Goal: Task Accomplishment & Management: Manage account settings

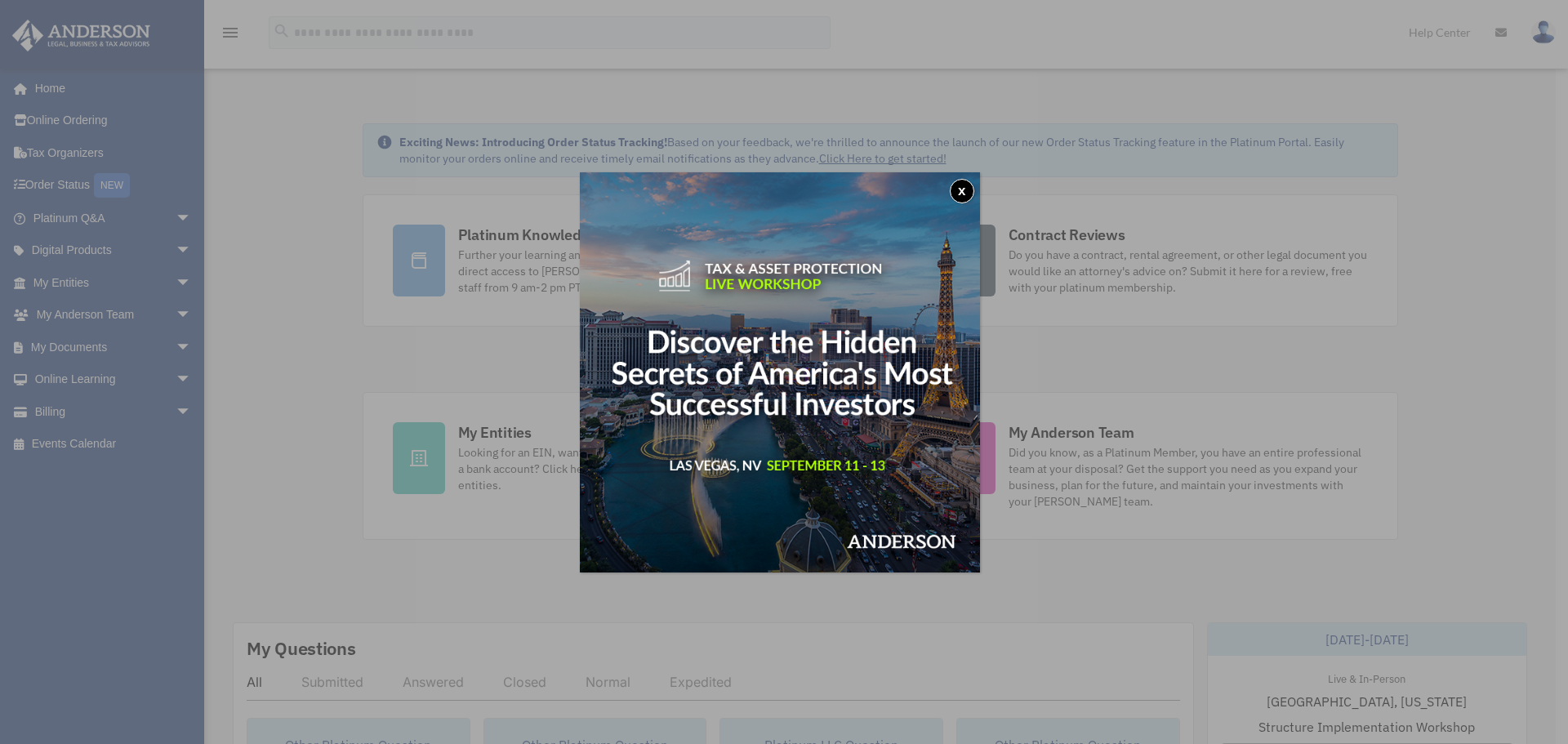
click at [966, 186] on button "x" at bounding box center [962, 191] width 25 height 25
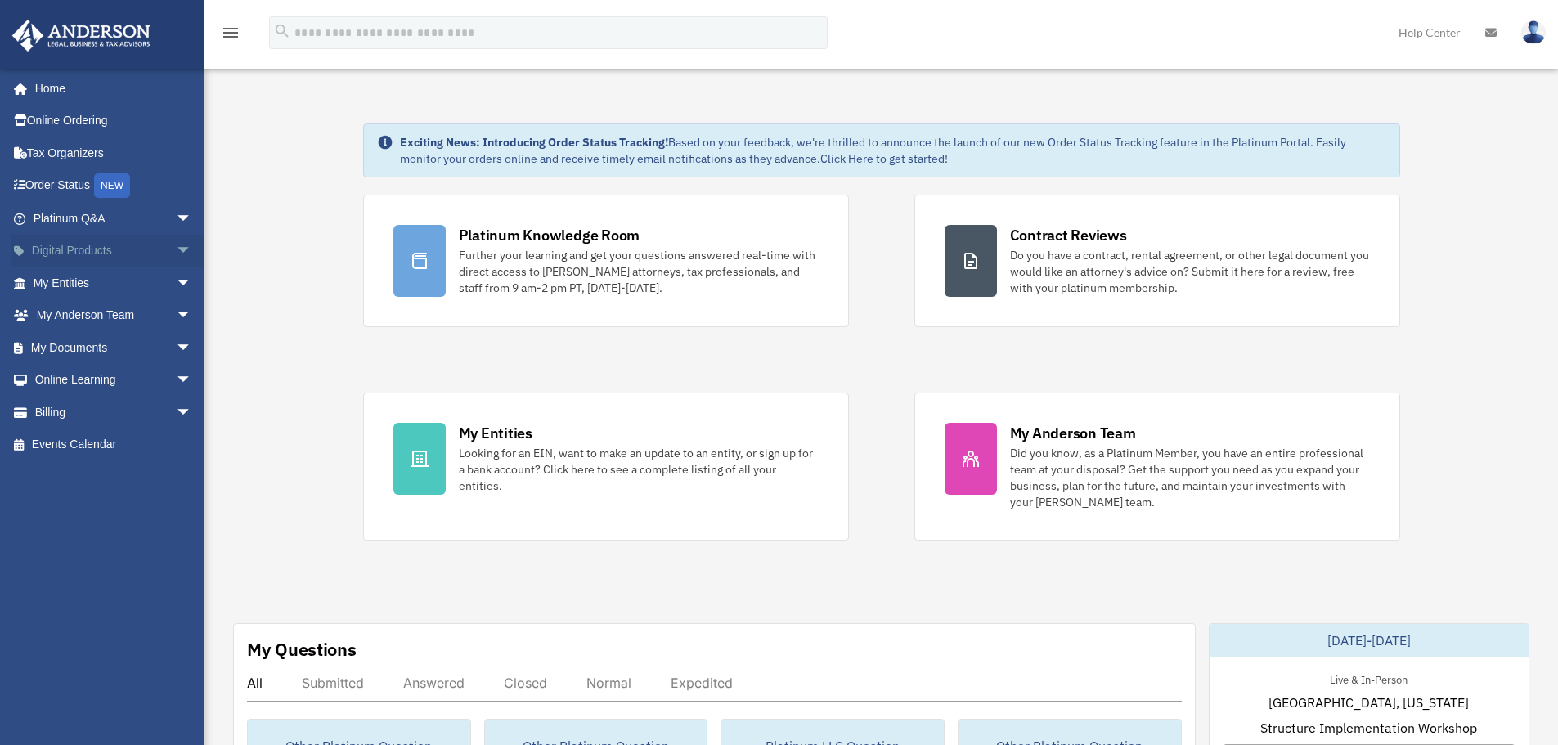
click at [176, 247] on span "arrow_drop_down" at bounding box center [192, 252] width 33 height 34
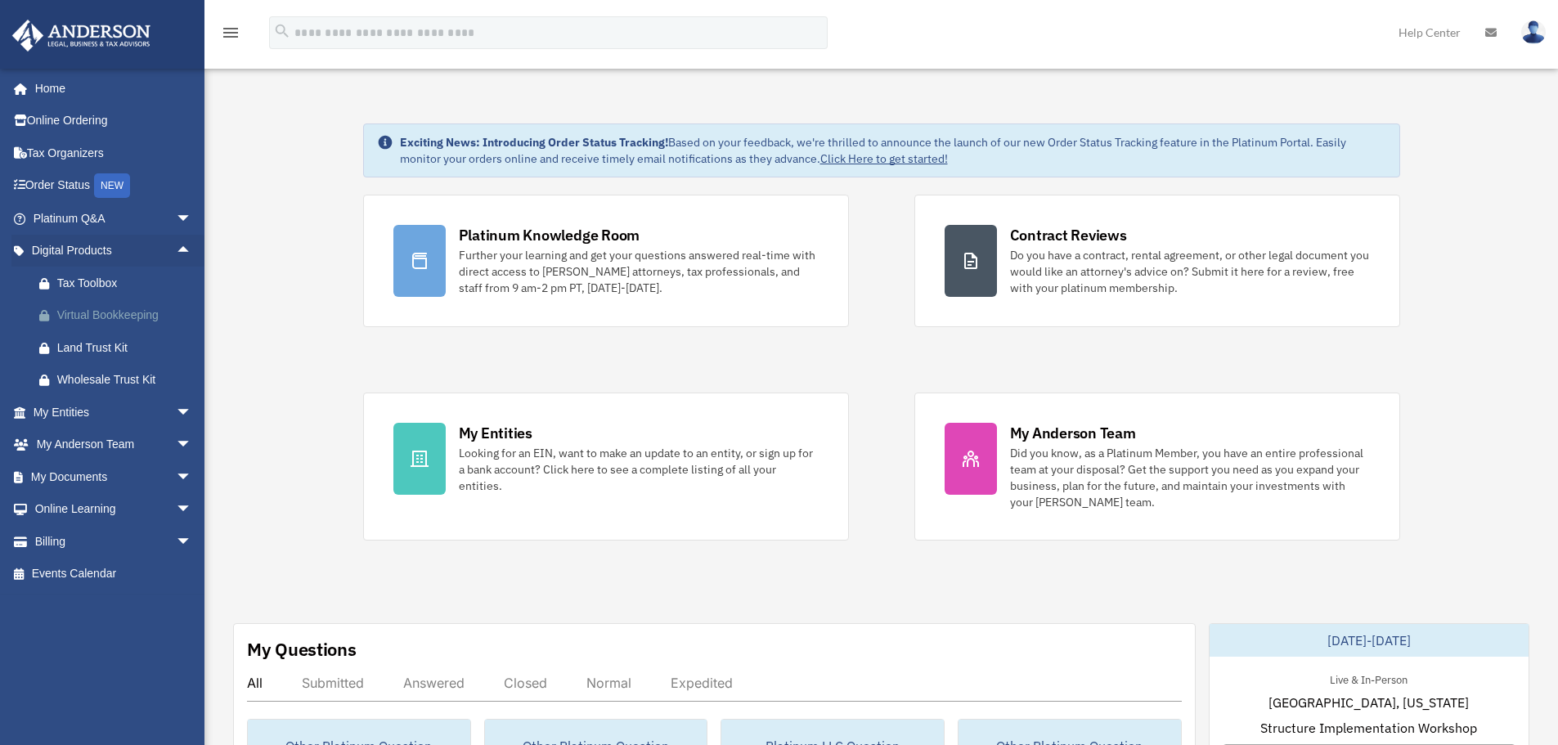
click at [124, 312] on div "Virtual Bookkeeping" at bounding box center [126, 315] width 139 height 20
click at [1488, 34] on icon at bounding box center [1490, 32] width 11 height 11
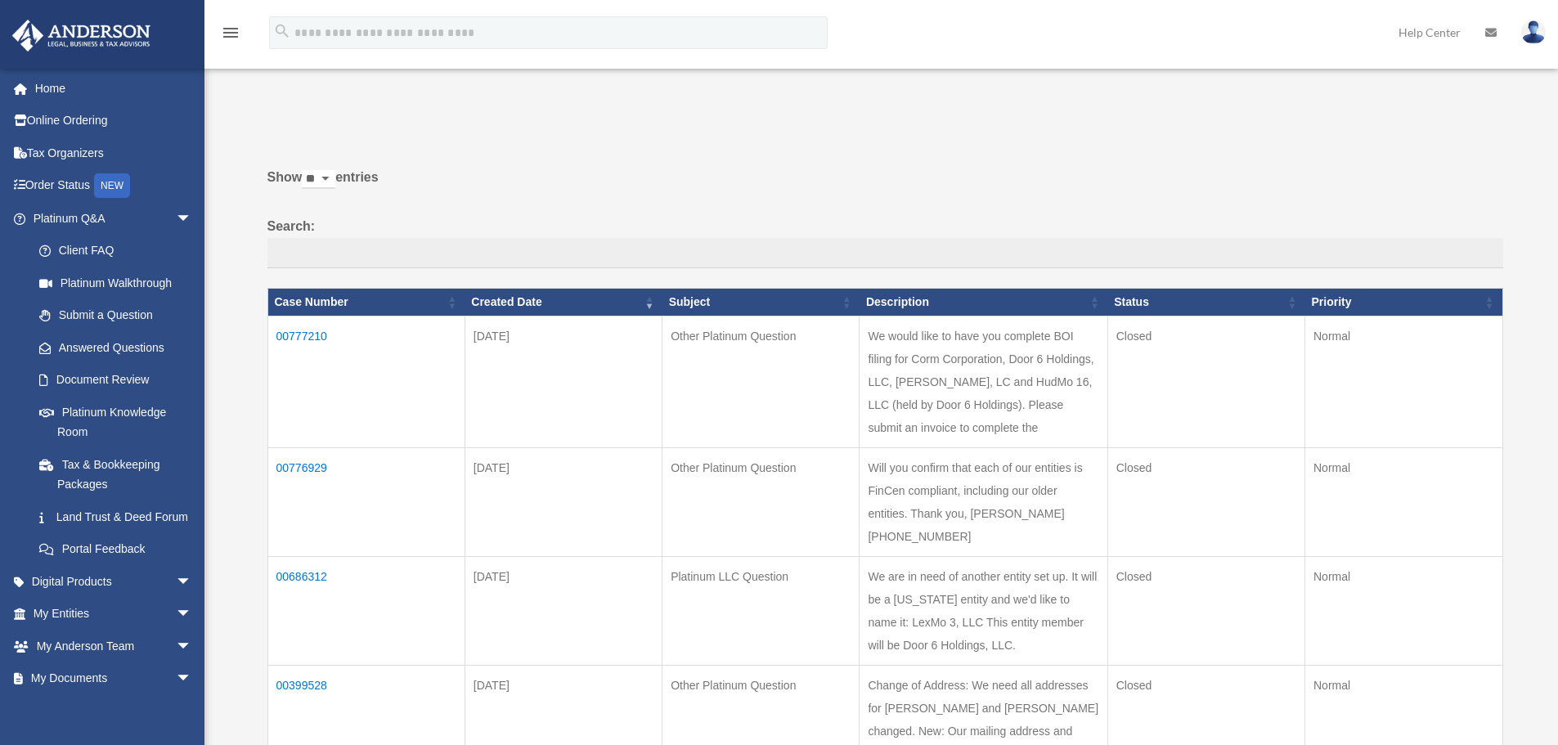
click at [232, 28] on icon "menu" at bounding box center [231, 33] width 20 height 20
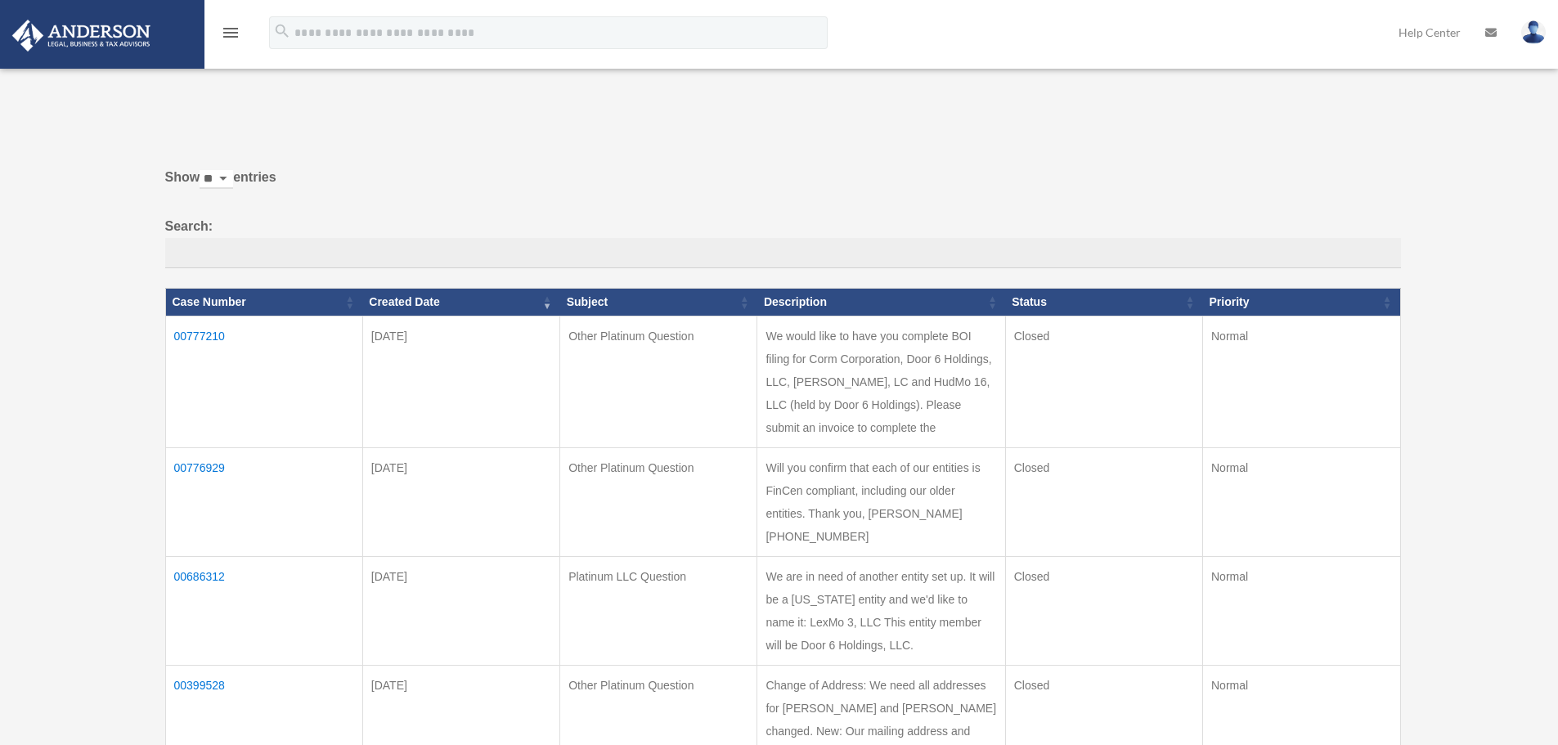
click at [232, 28] on icon "menu" at bounding box center [231, 33] width 20 height 20
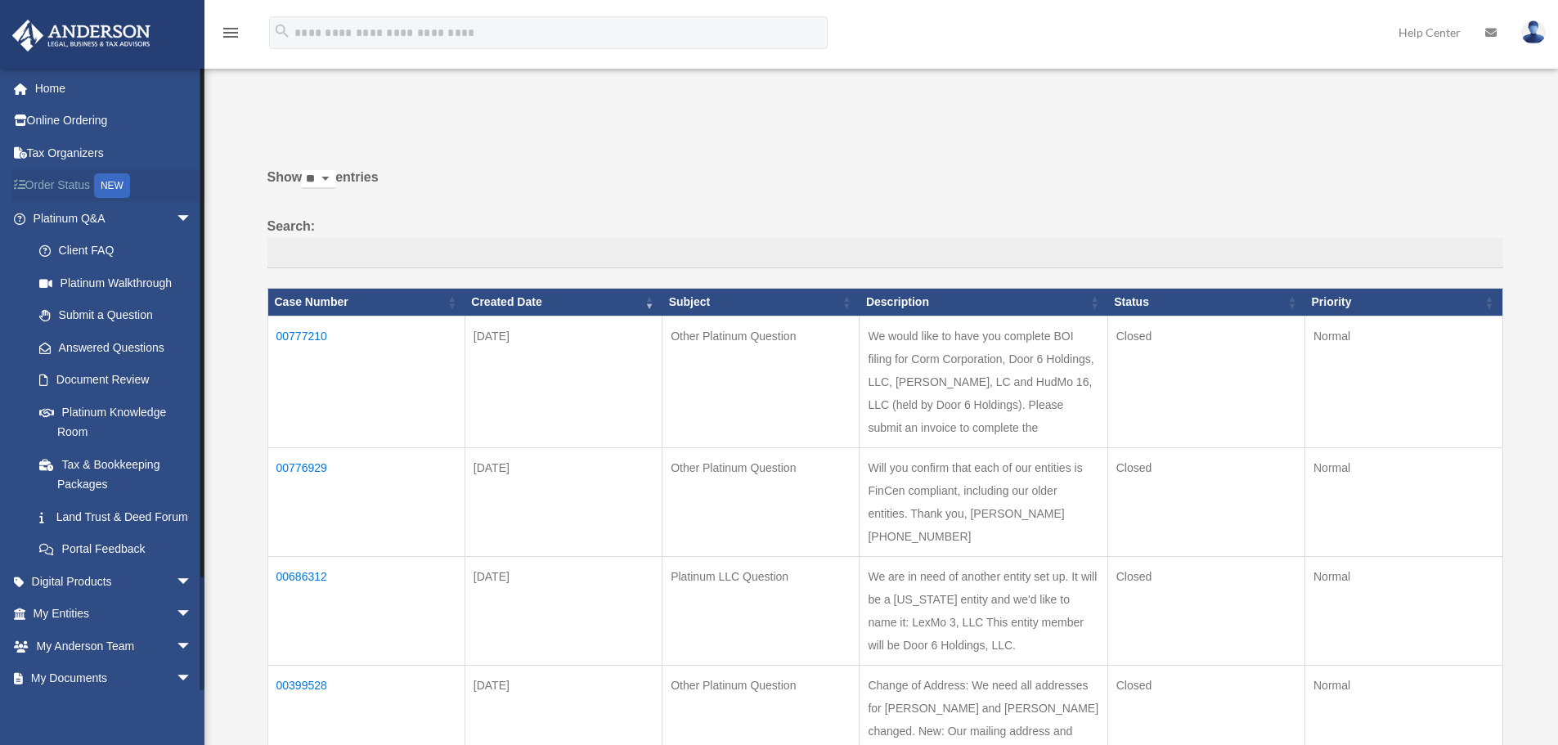
click at [67, 181] on link "Order Status NEW" at bounding box center [113, 186] width 205 height 34
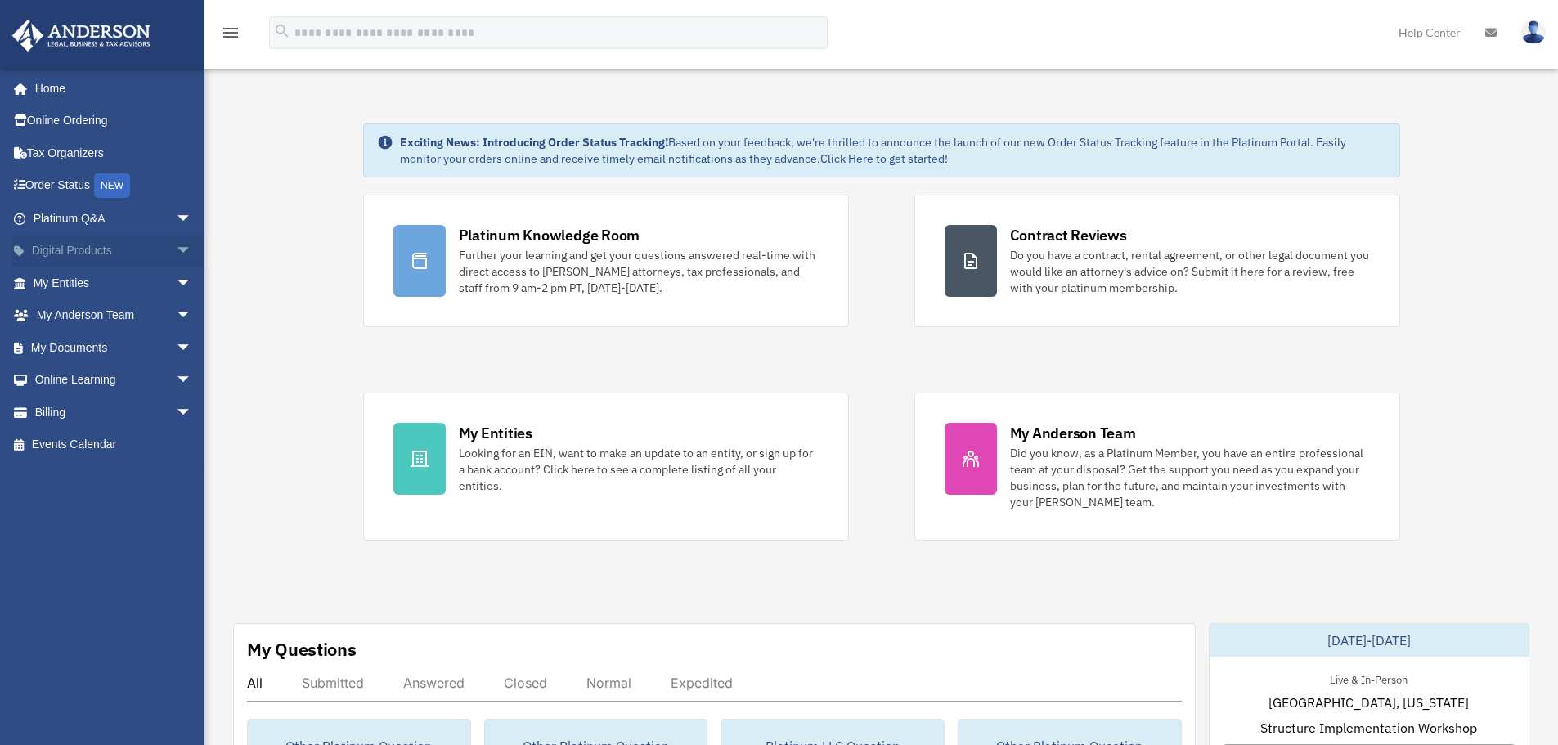
click at [176, 246] on span "arrow_drop_down" at bounding box center [192, 252] width 33 height 34
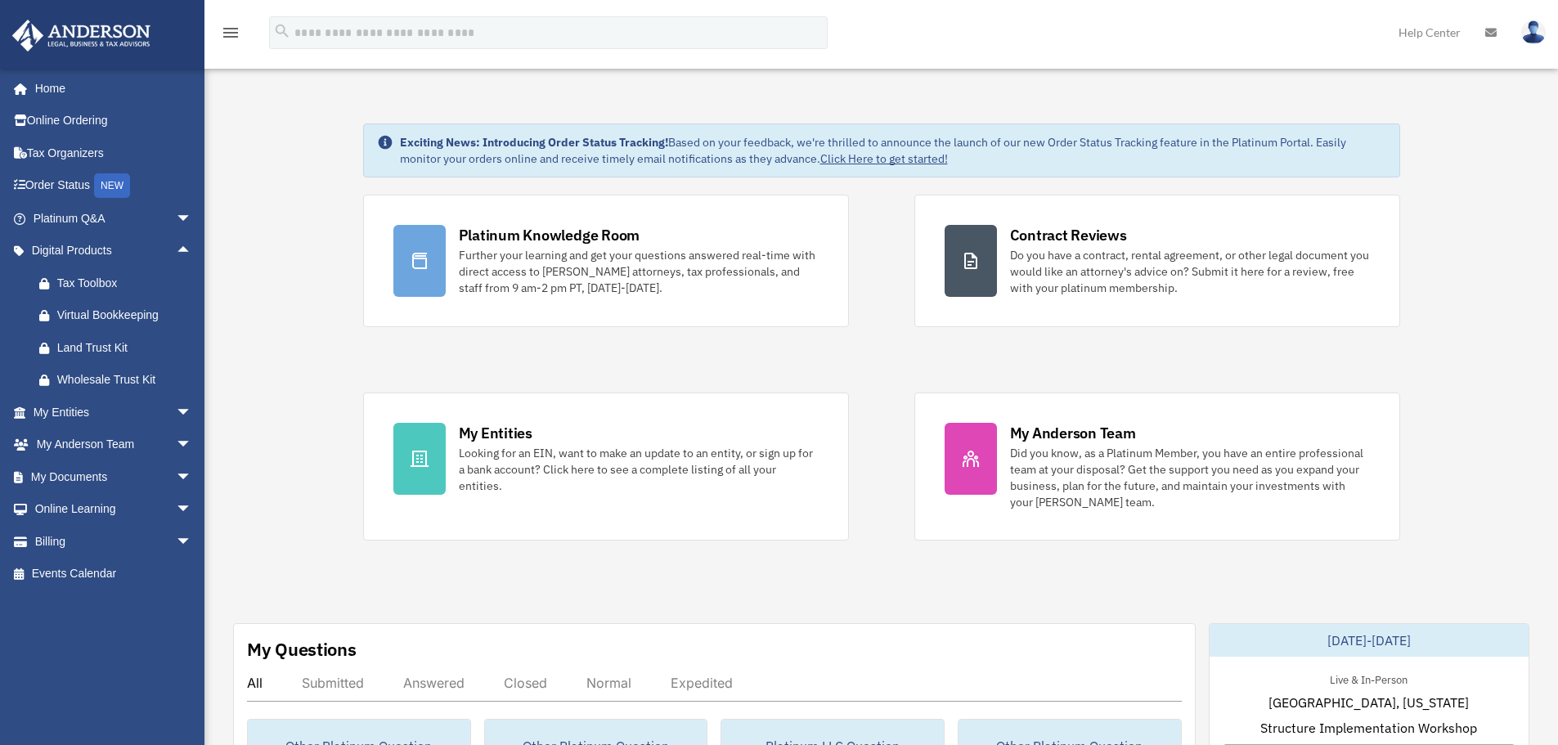
click at [1533, 25] on img at bounding box center [1533, 32] width 25 height 24
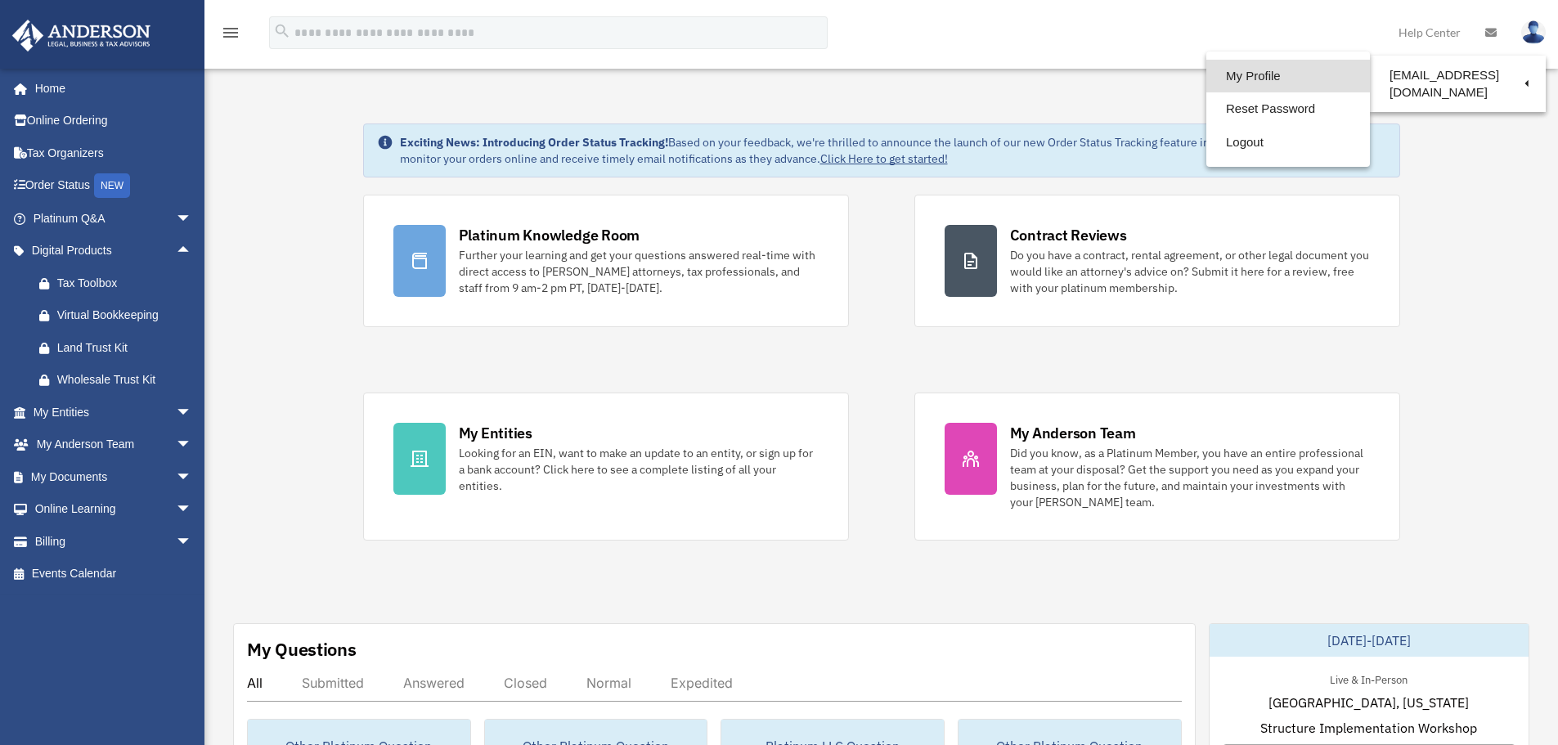
click at [1261, 70] on link "My Profile" at bounding box center [1288, 77] width 164 height 34
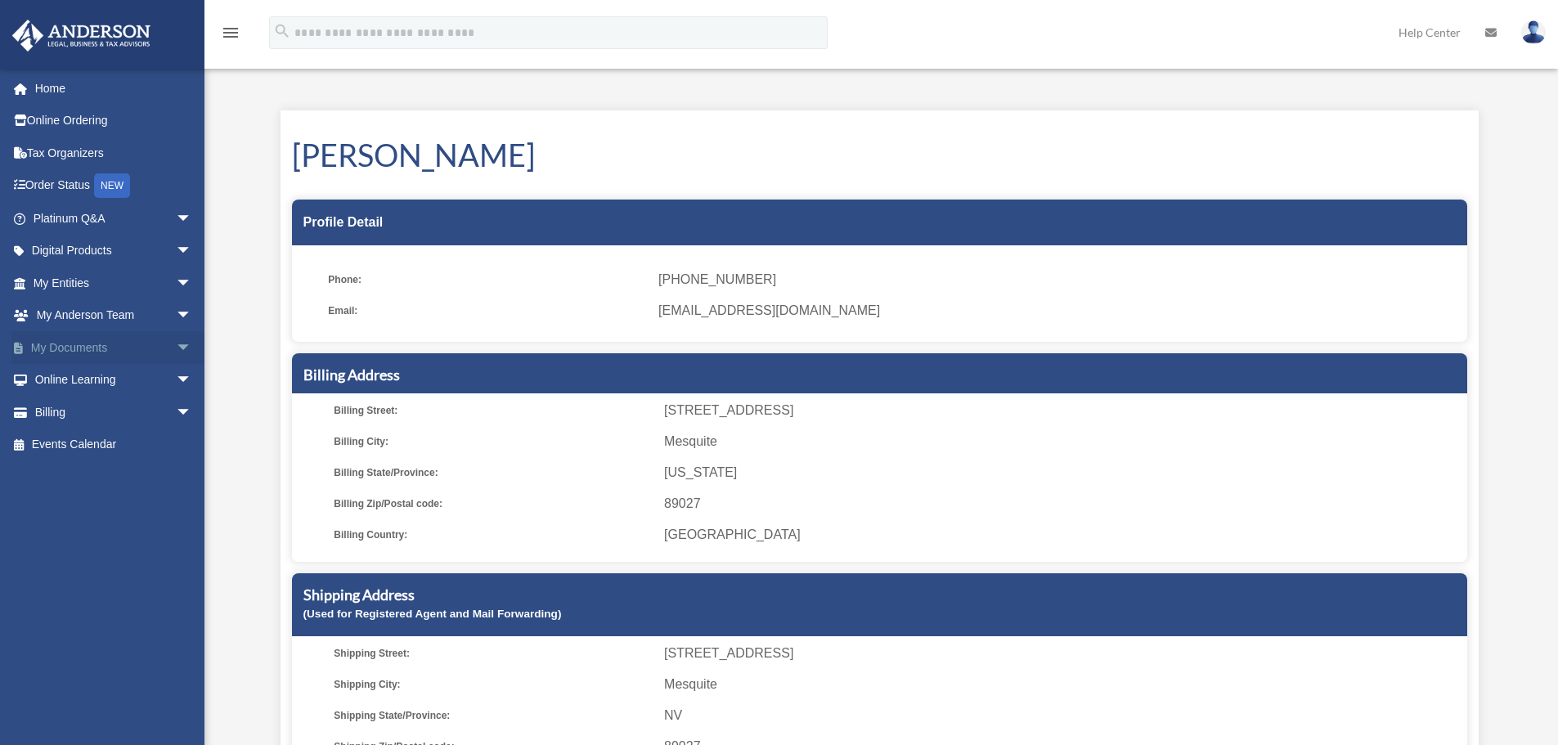
click at [176, 345] on span "arrow_drop_down" at bounding box center [192, 348] width 33 height 34
click at [69, 379] on link "Box" at bounding box center [120, 380] width 194 height 33
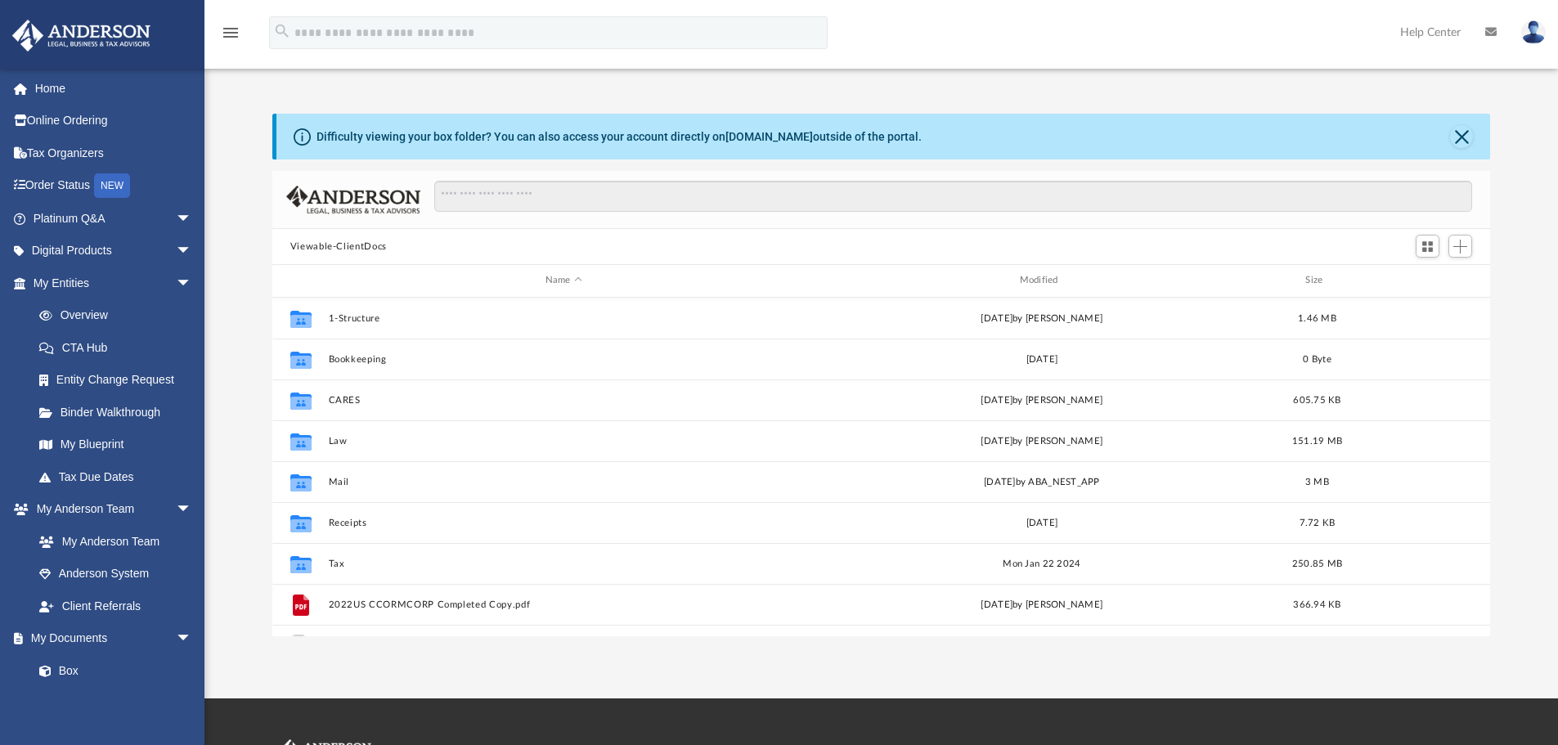
scroll to position [360, 1205]
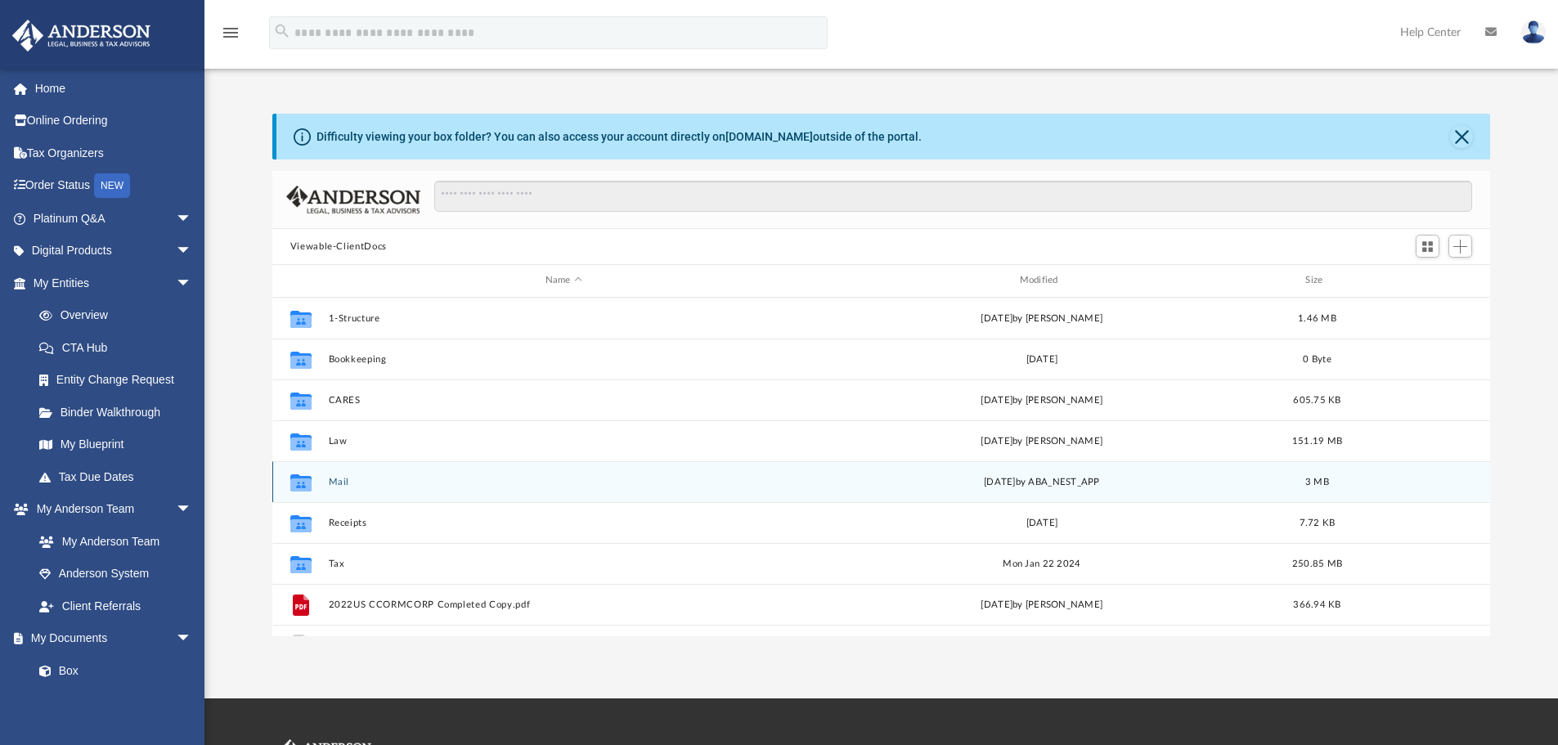
click at [339, 485] on button "Mail" at bounding box center [563, 482] width 471 height 11
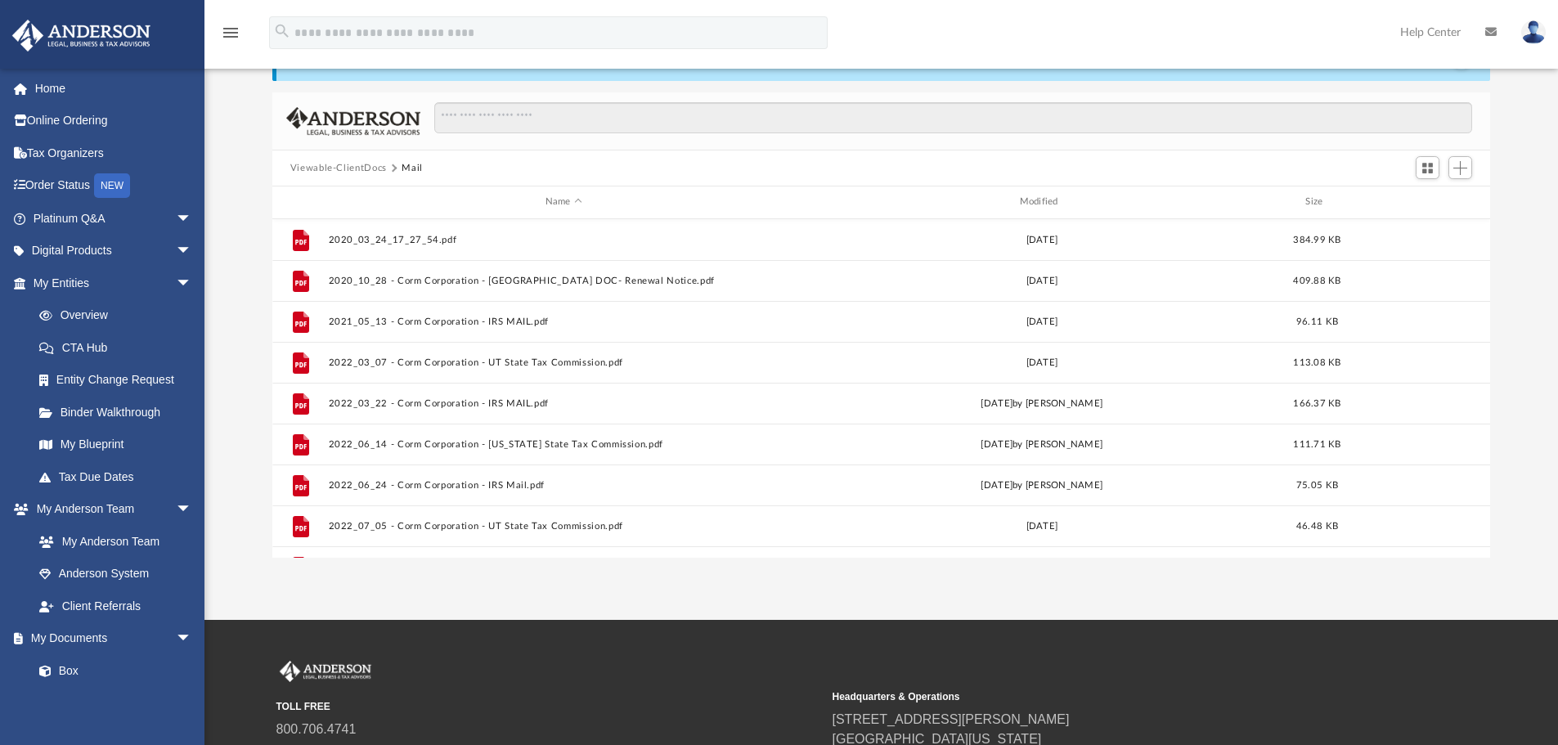
scroll to position [0, 0]
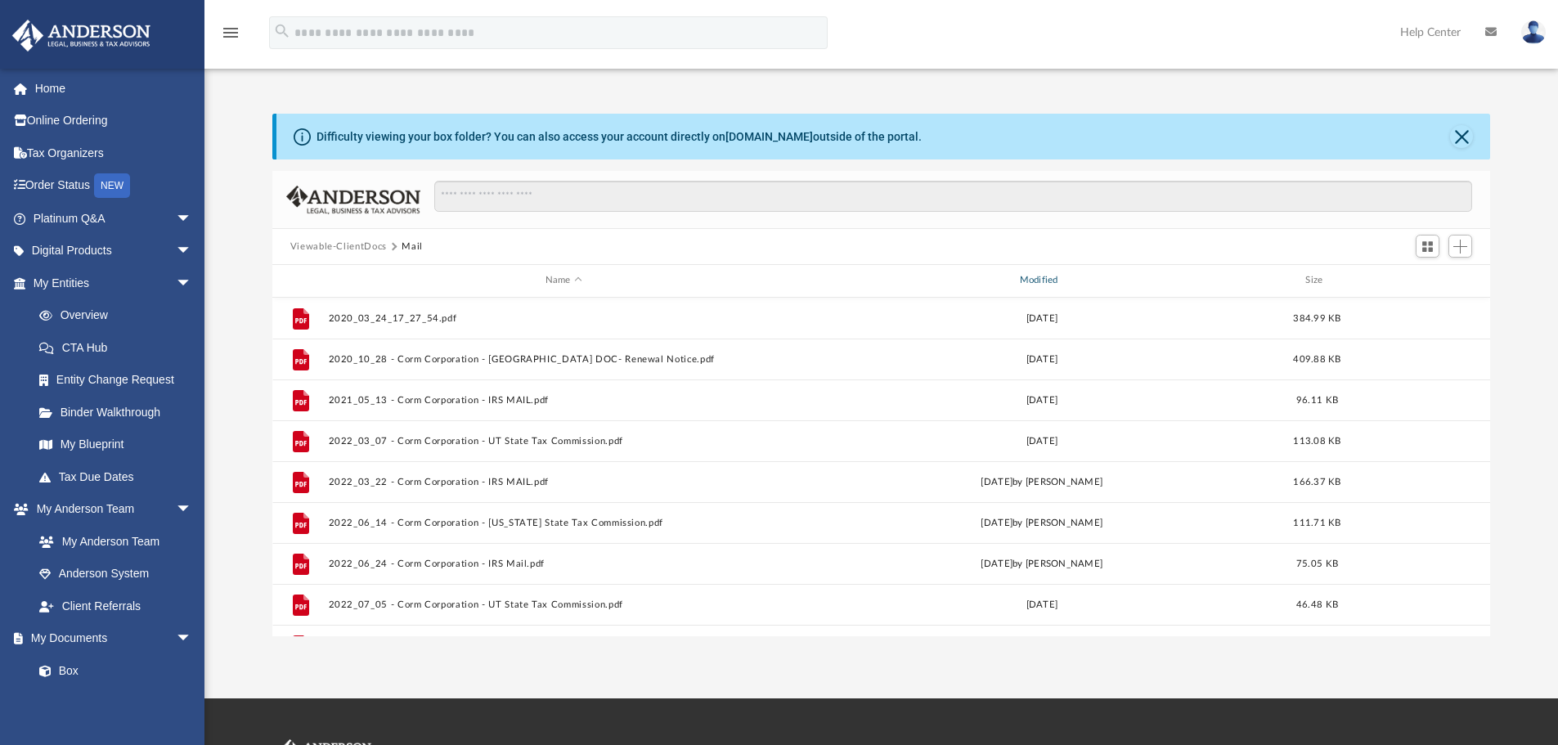
click at [1043, 277] on div "Modified" at bounding box center [1041, 280] width 471 height 15
click at [1041, 276] on div "Modified" at bounding box center [1041, 280] width 471 height 15
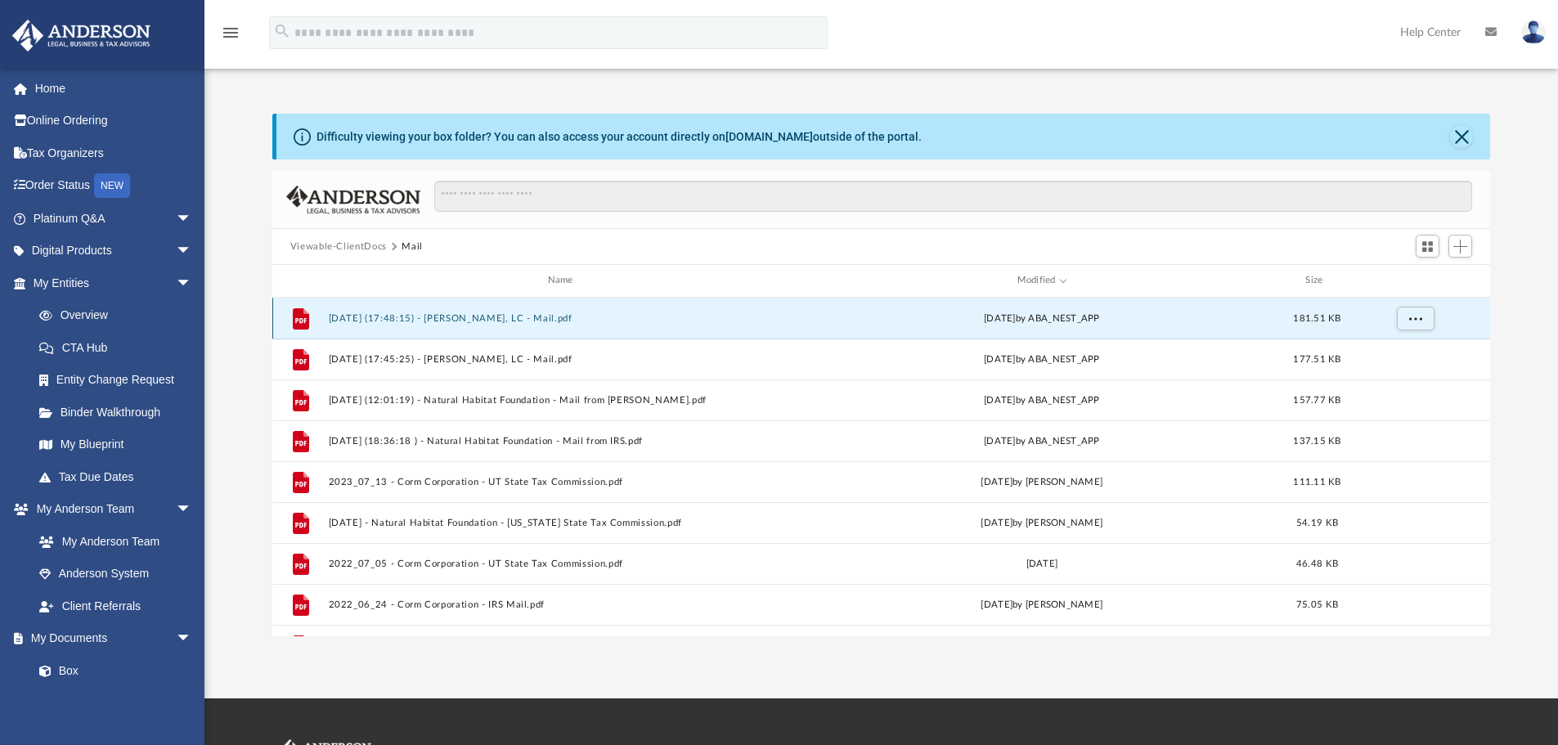
click at [514, 321] on button "2025.08.19 (17:48:15) - Robert E Chrisenbery, LC - Mail.pdf" at bounding box center [563, 318] width 471 height 11
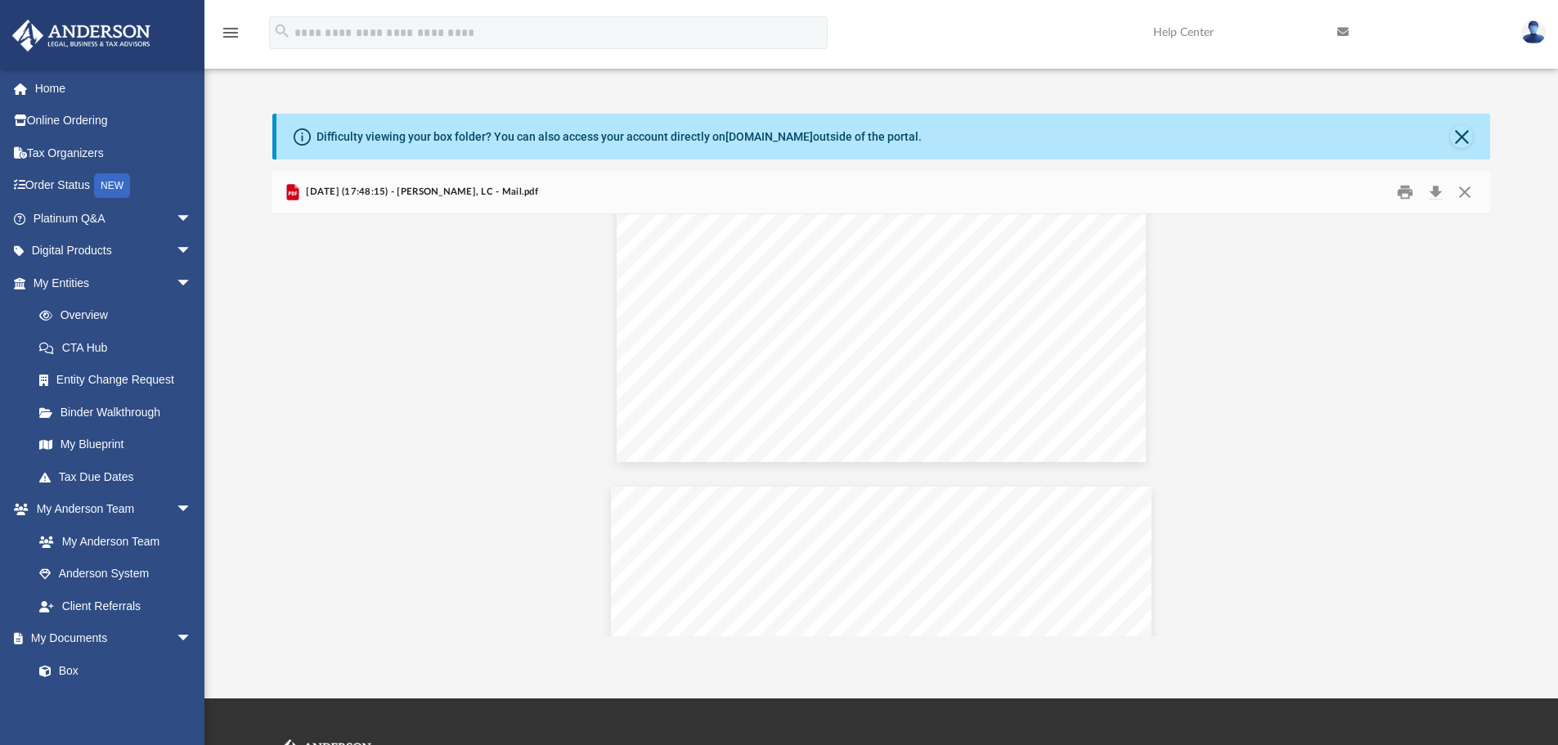
scroll to position [409, 0]
click at [1464, 188] on button "Close" at bounding box center [1464, 192] width 29 height 25
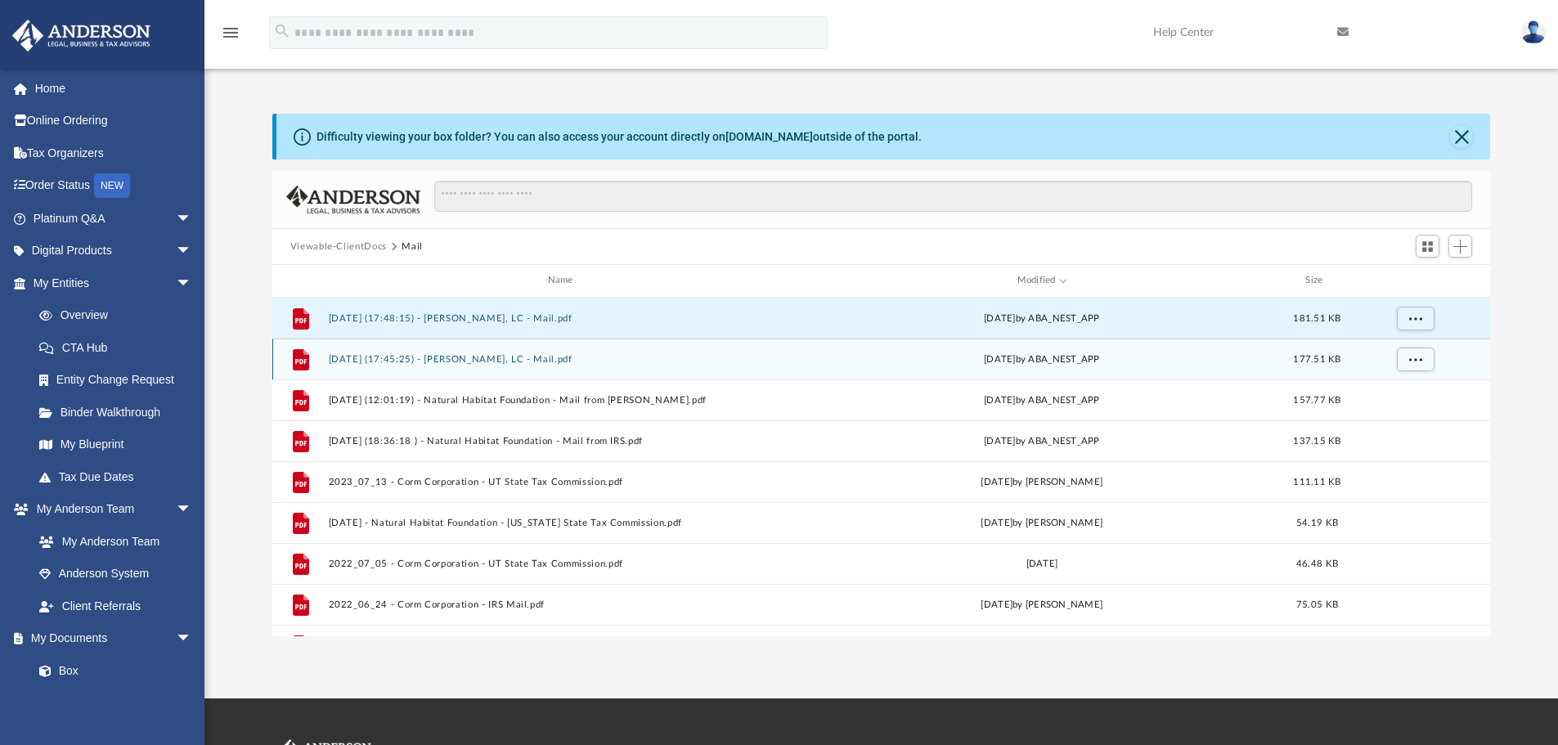
click at [559, 361] on button "2025.08.19 (17:45:25) - Robert E Chrisenbery, LC - Mail.pdf" at bounding box center [563, 359] width 471 height 11
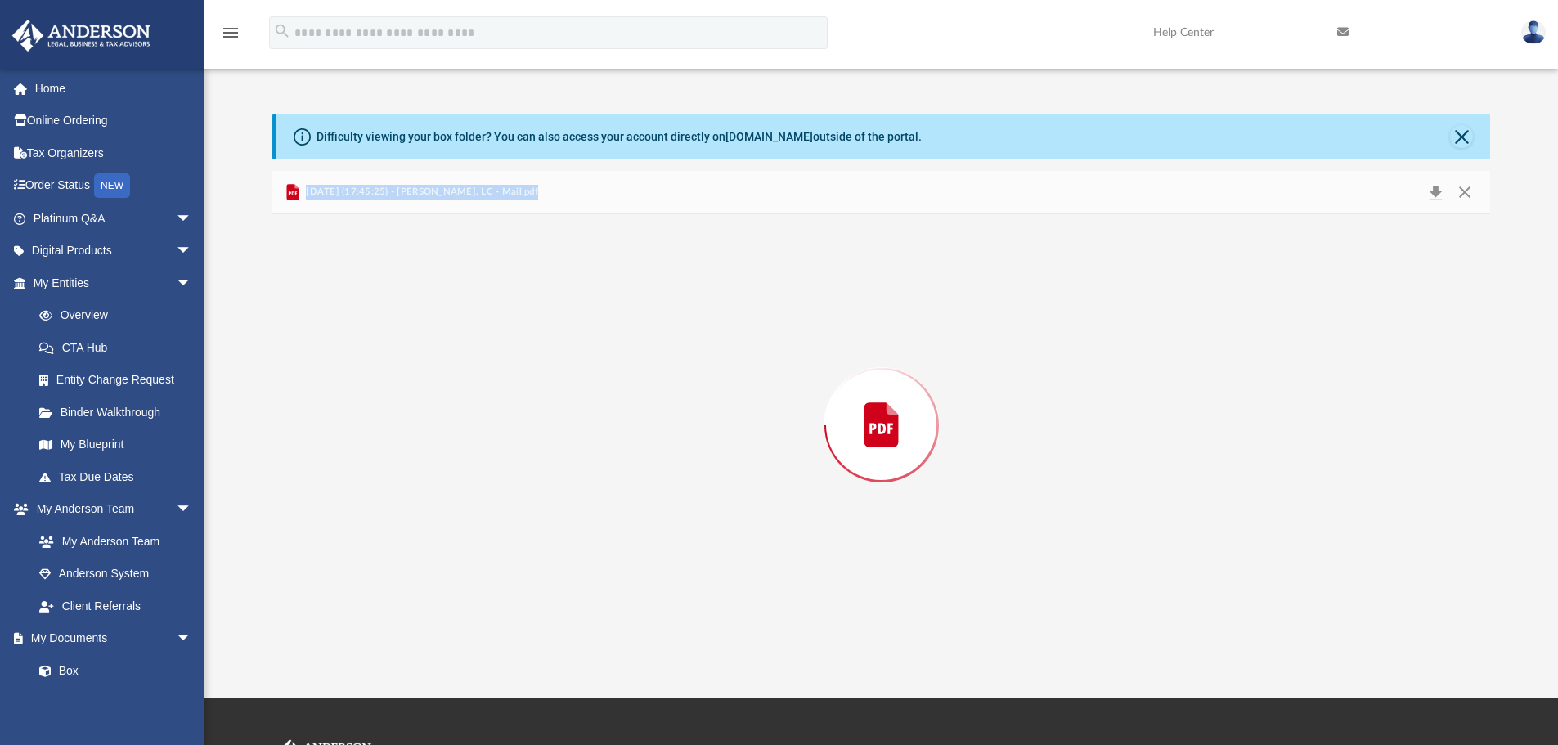
click at [559, 361] on div "Preview" at bounding box center [881, 425] width 1218 height 422
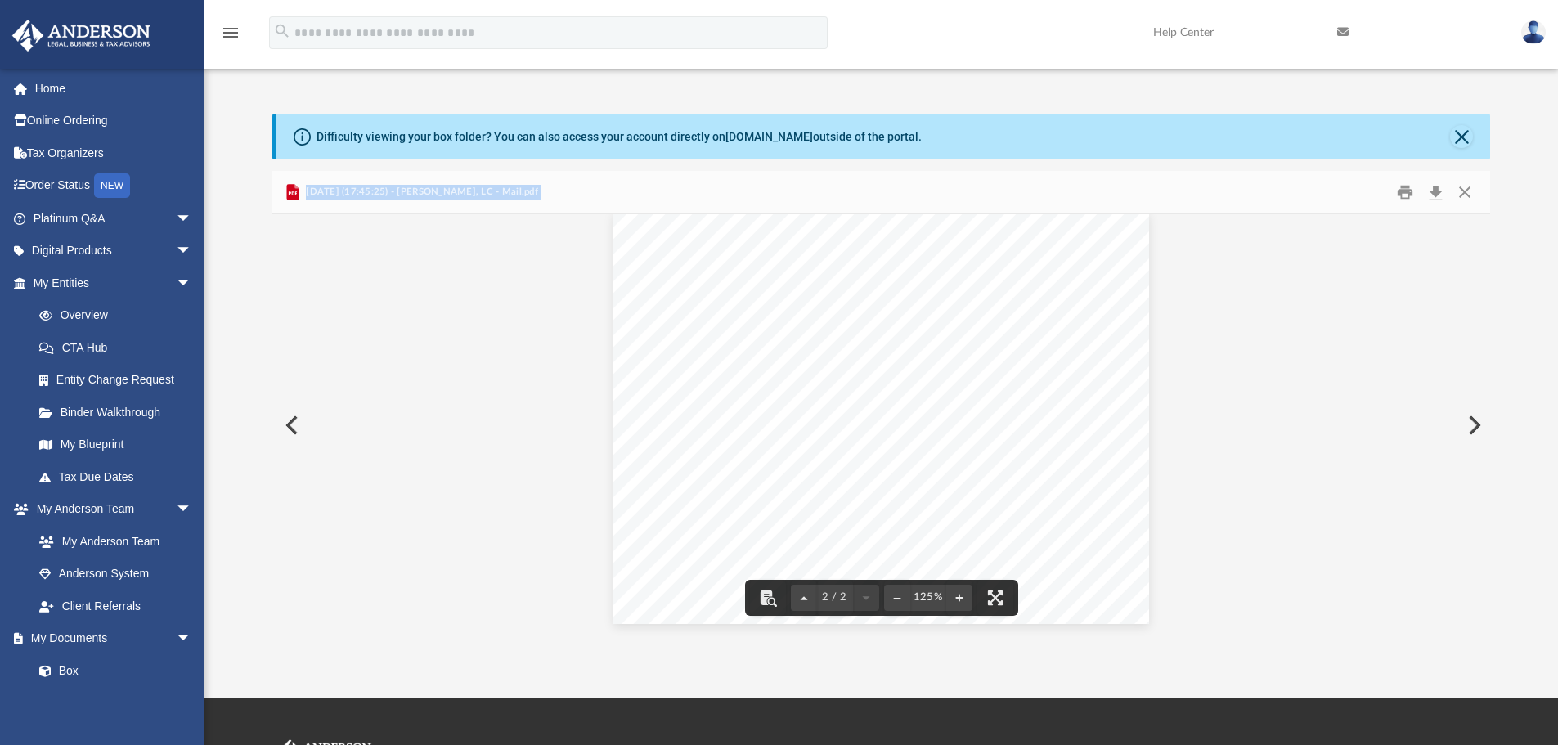
scroll to position [0, 0]
click at [1458, 190] on button "Close" at bounding box center [1464, 192] width 29 height 25
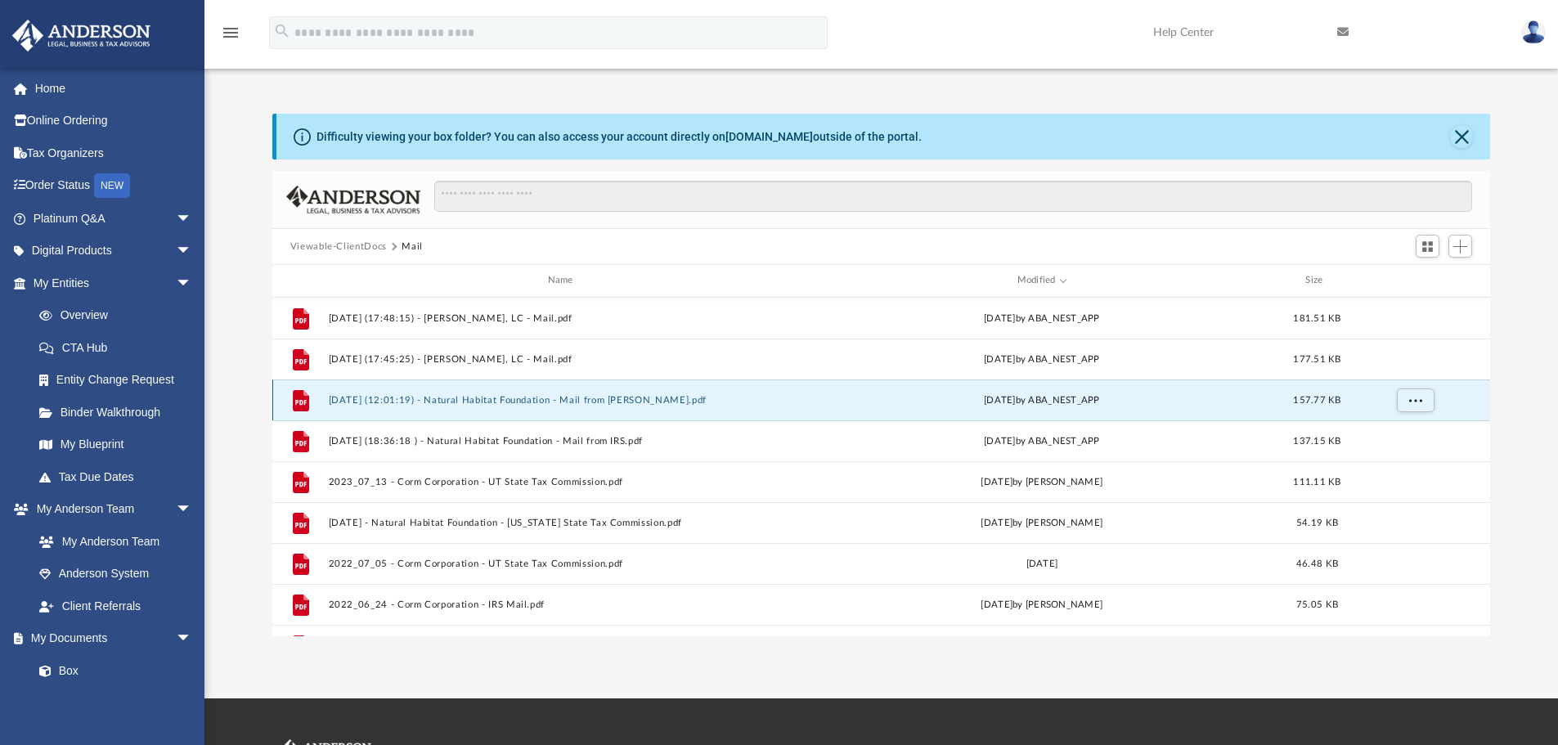
click at [605, 403] on button "2025.05.15 (12:01:19) - Natural Habitat Foundation - Mail from Randy Thomas.pdf" at bounding box center [563, 400] width 471 height 11
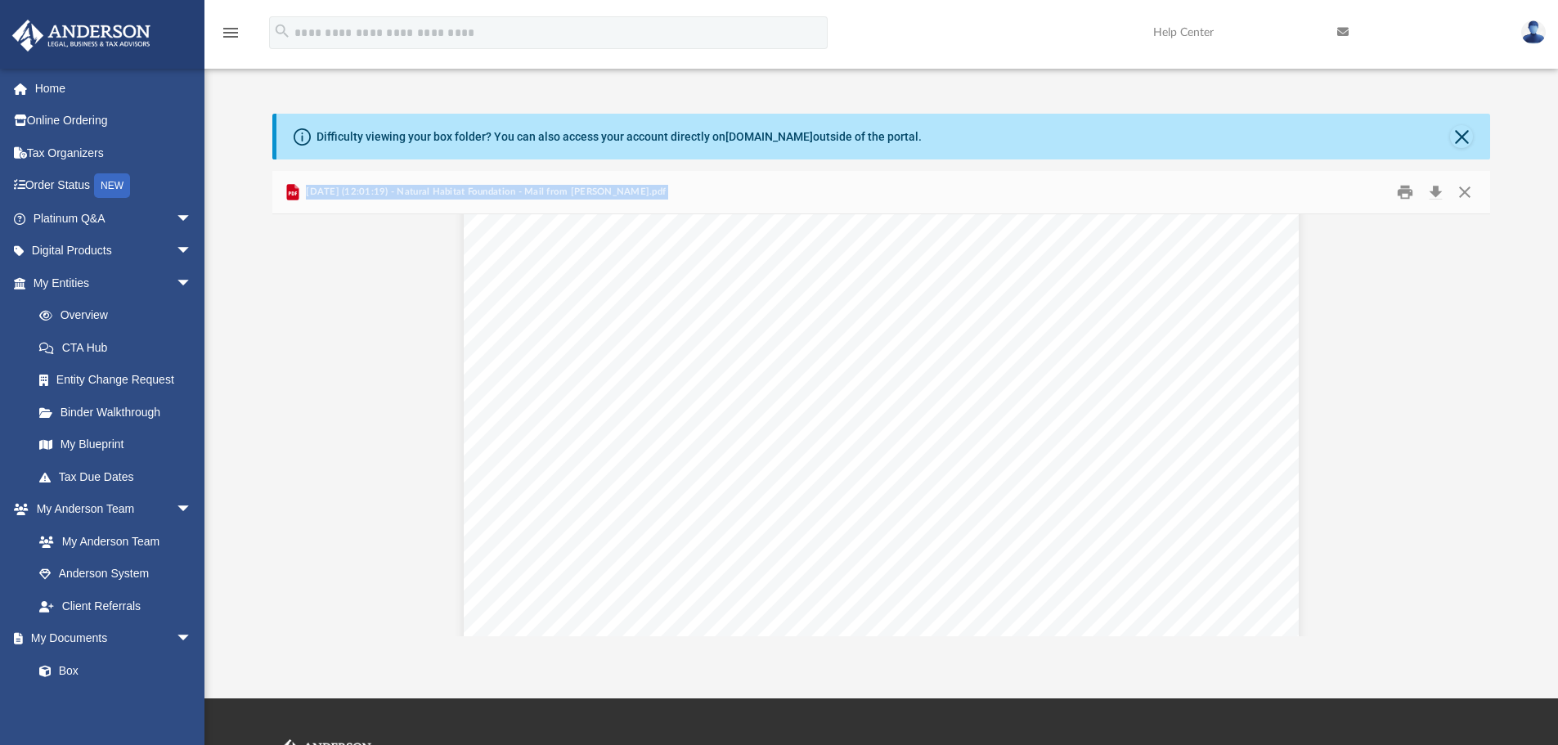
scroll to position [491, 0]
click at [1466, 192] on button "Close" at bounding box center [1464, 192] width 29 height 25
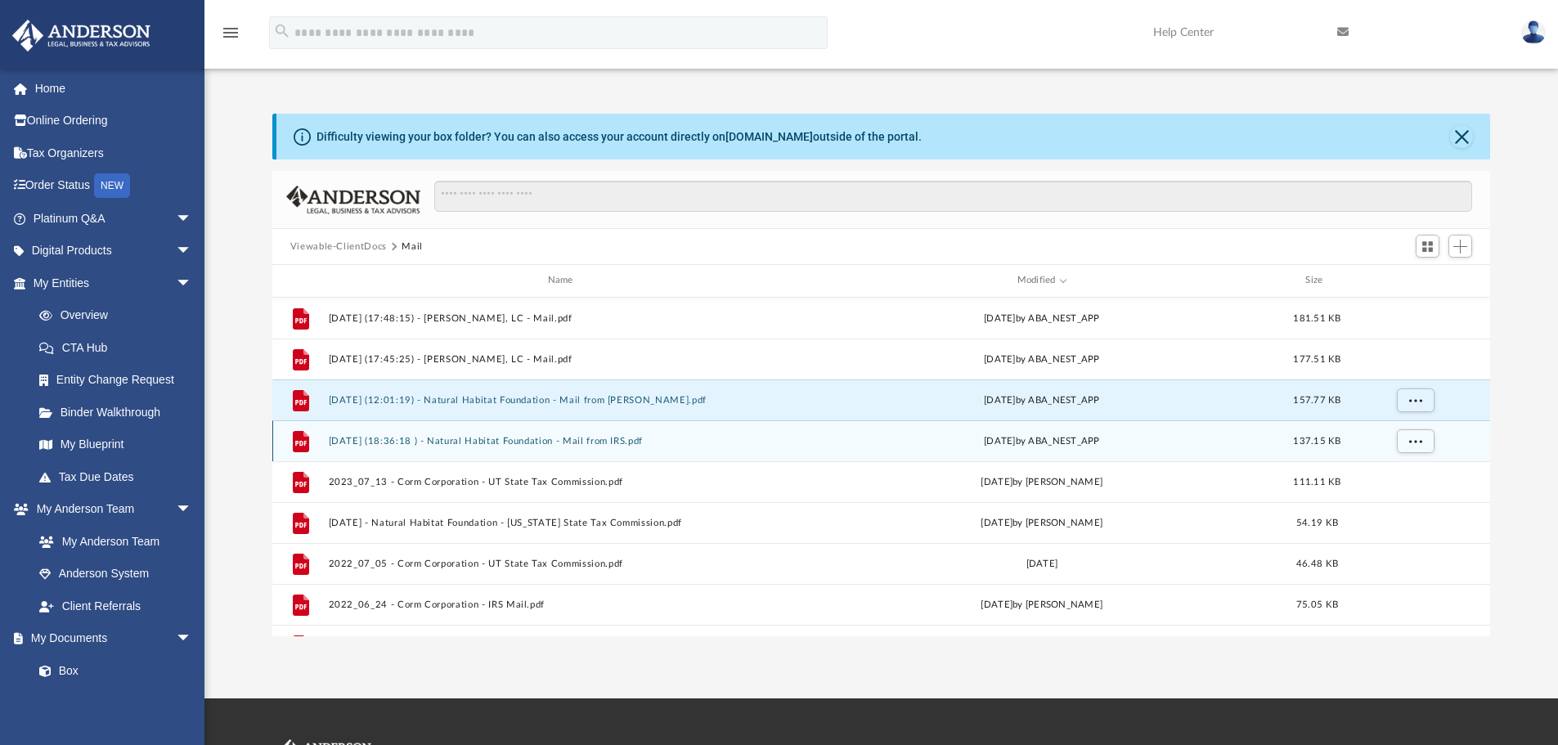
click at [597, 440] on button "2024.05.31 (18:36:18 ) - Natural Habitat Foundation - Mail from IRS.pdf" at bounding box center [563, 441] width 471 height 11
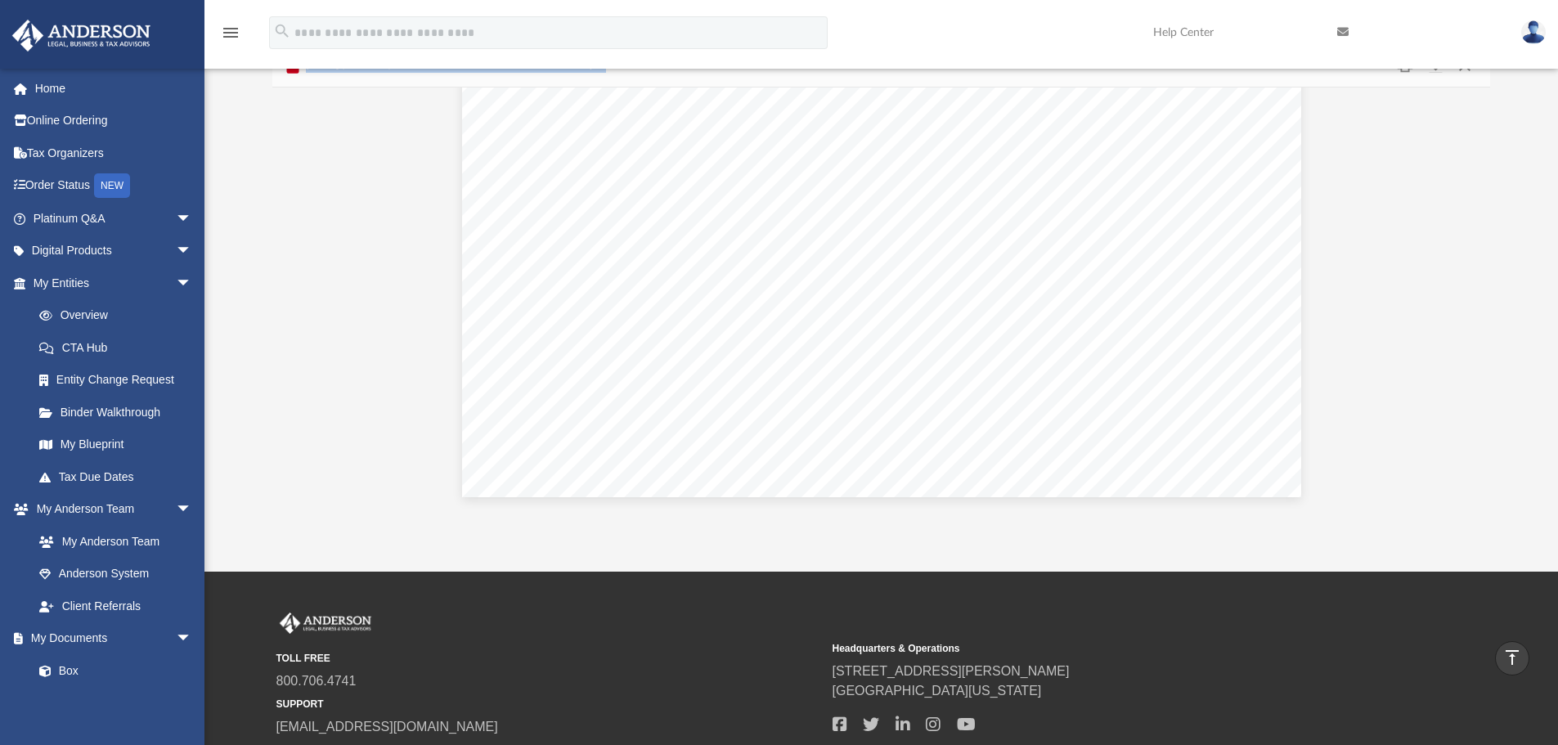
scroll to position [0, 0]
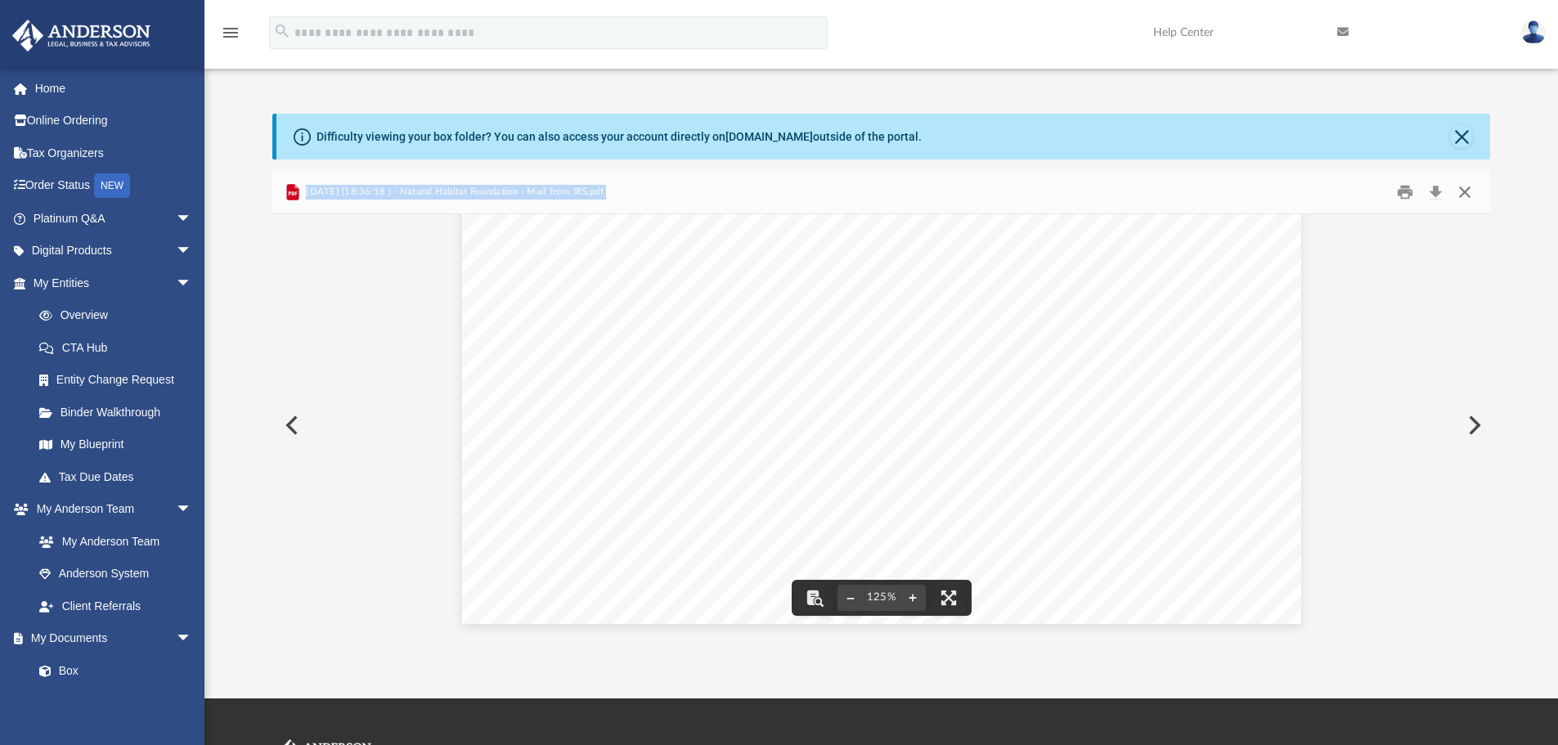
click at [1464, 195] on button "Close" at bounding box center [1464, 192] width 29 height 25
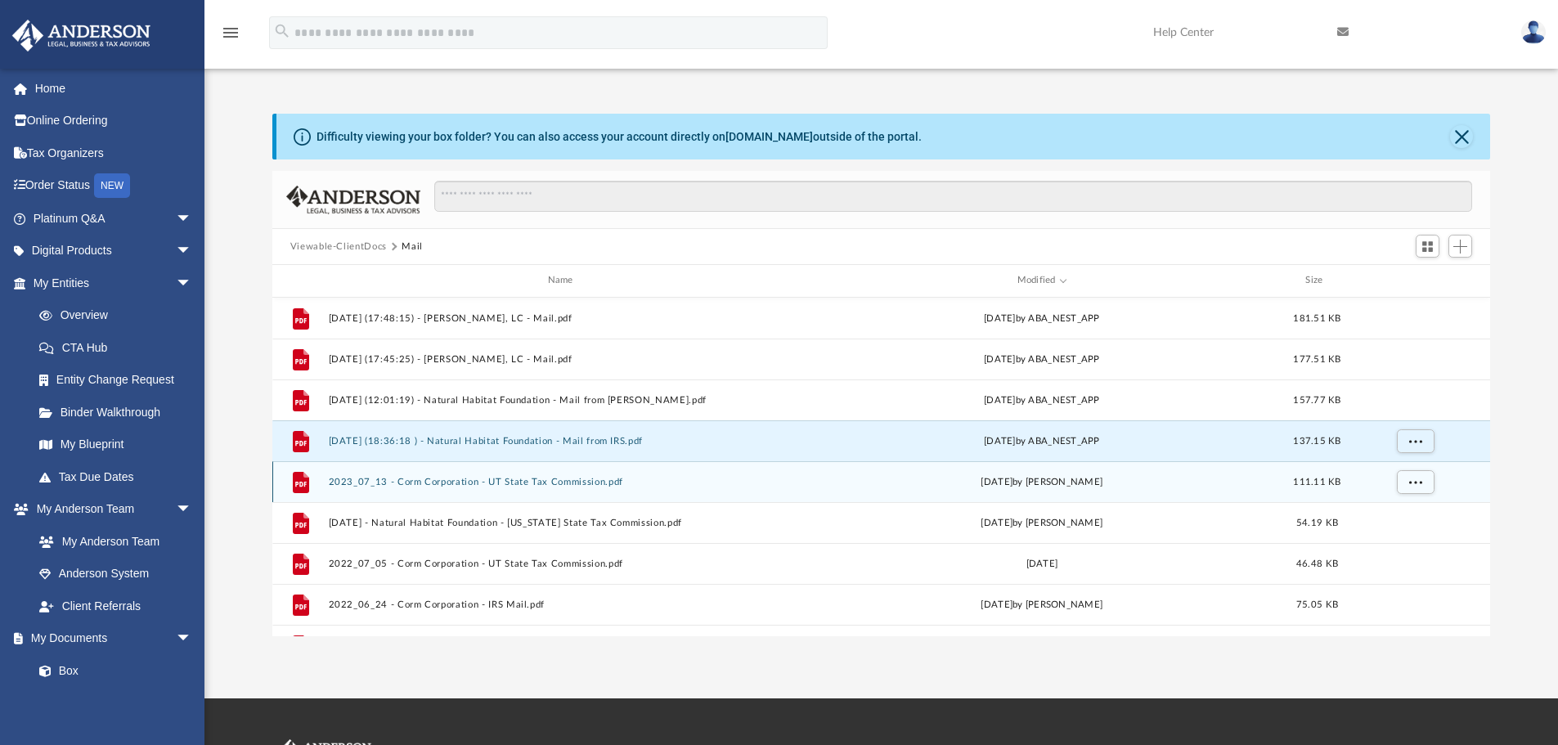
click at [541, 487] on button "2023_07_13 - Corm Corporation - UT State Tax Commission.pdf" at bounding box center [563, 482] width 471 height 11
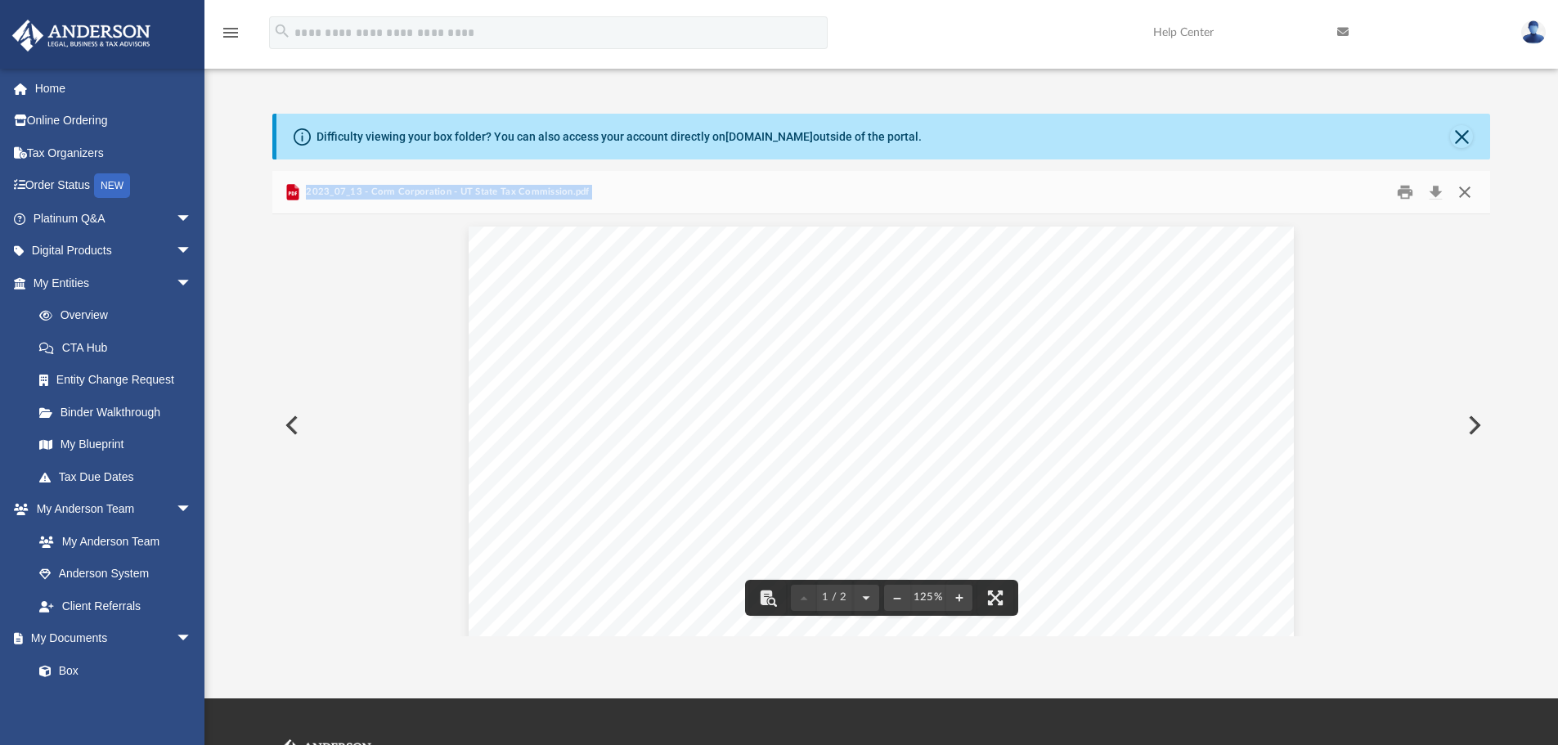
click at [1463, 193] on button "Close" at bounding box center [1464, 192] width 29 height 25
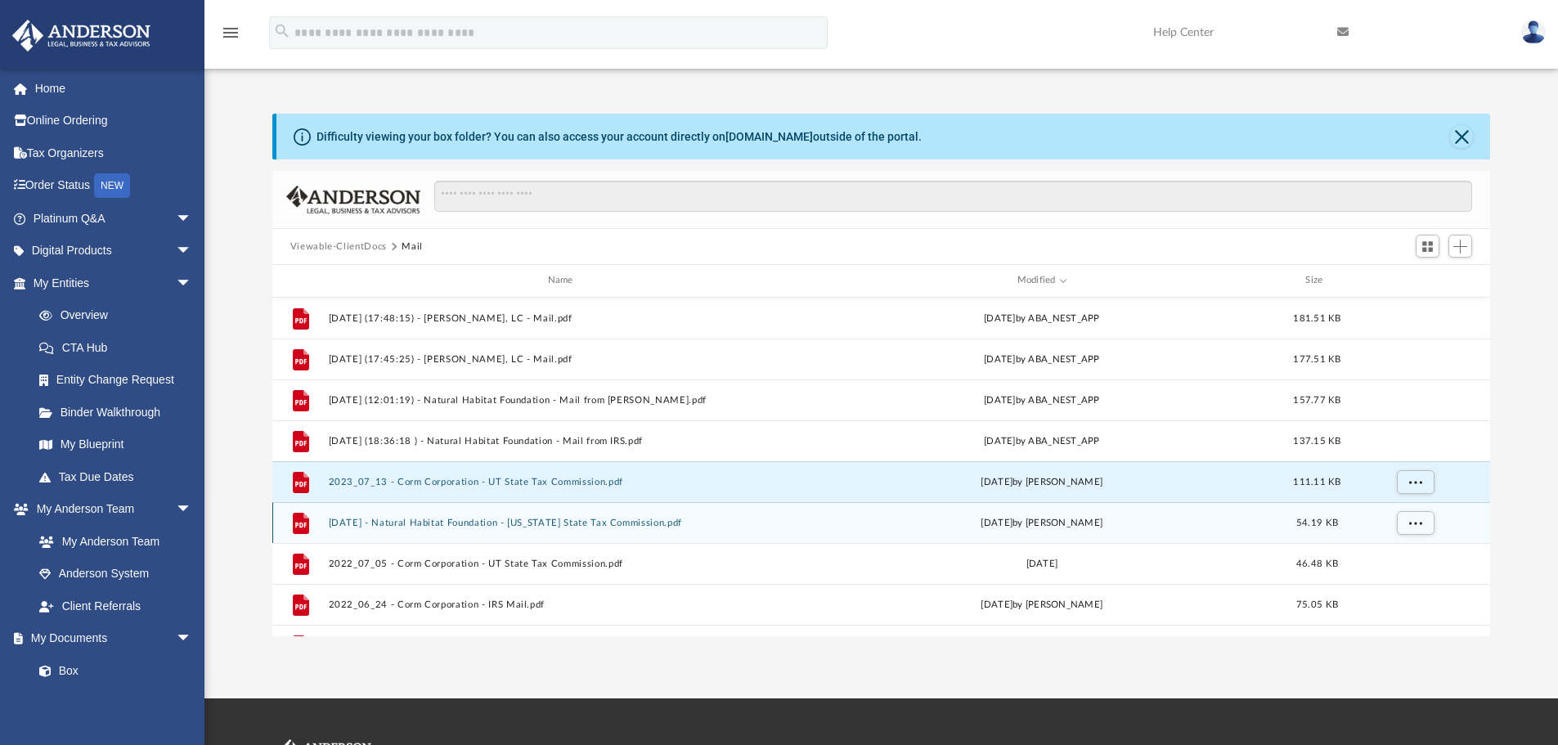
click at [572, 525] on button "2023.06.26 - Natural Habitat Foundation - Utah State Tax Commission.pdf" at bounding box center [563, 523] width 471 height 11
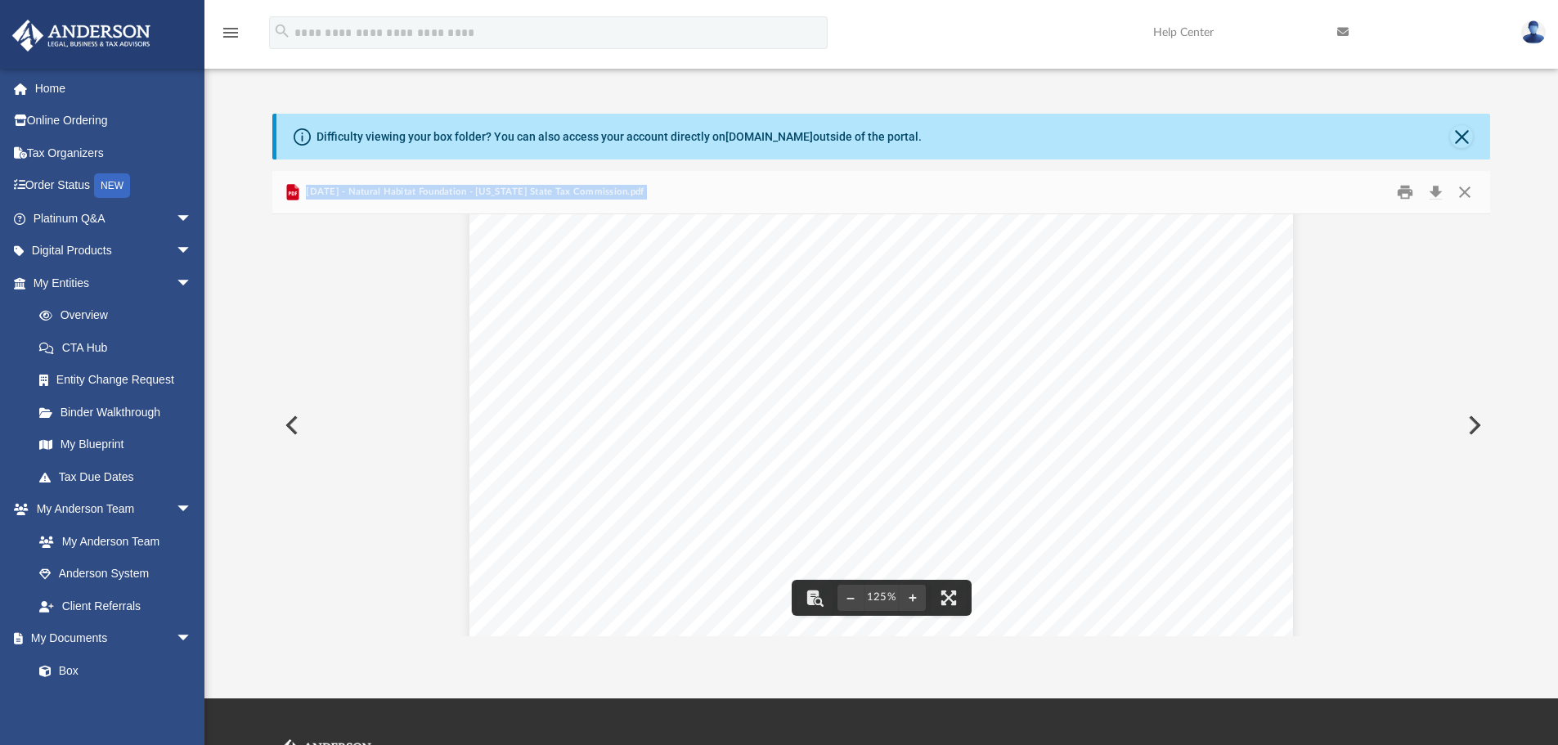
scroll to position [327, 0]
click at [1466, 193] on button "Close" at bounding box center [1464, 192] width 29 height 25
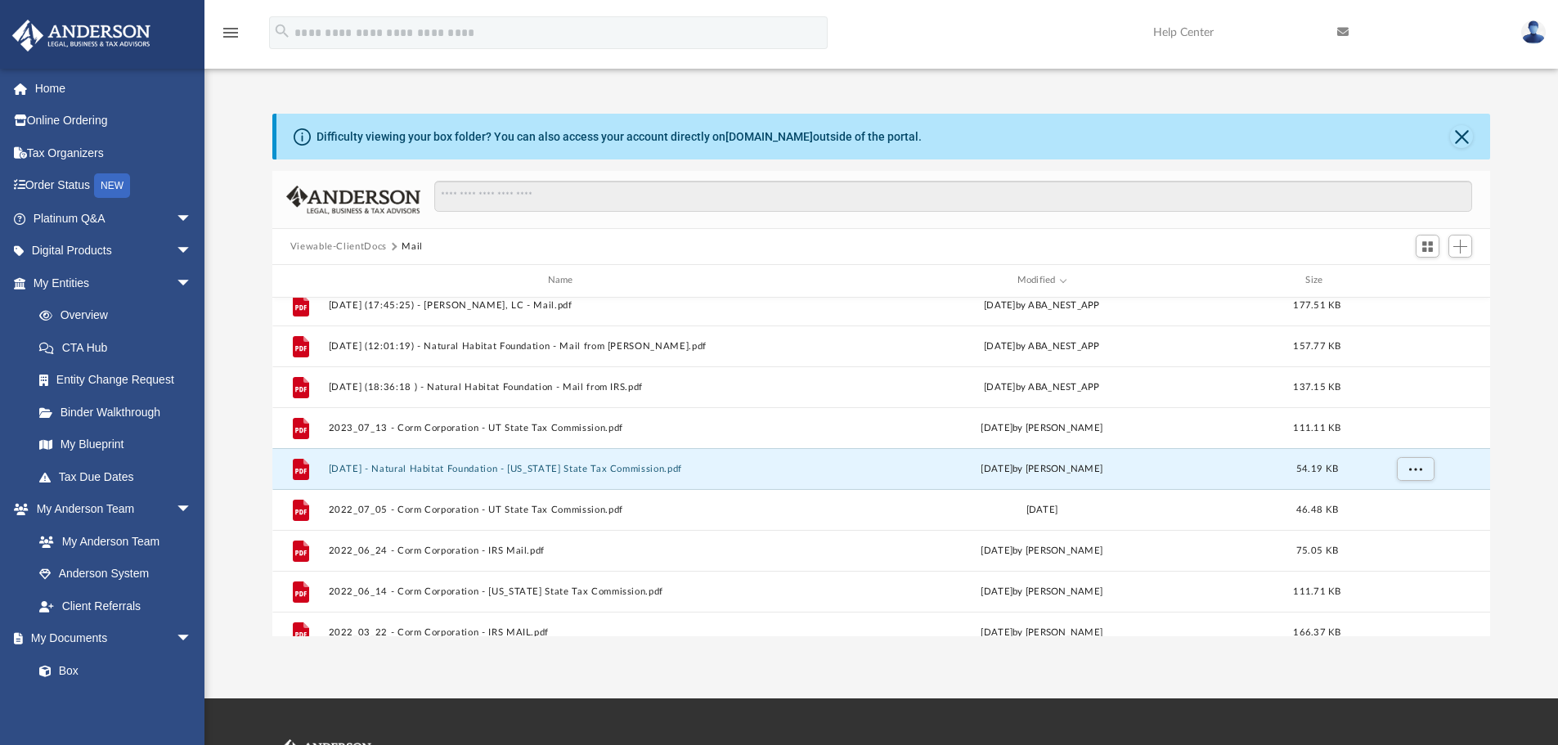
scroll to position [82, 0]
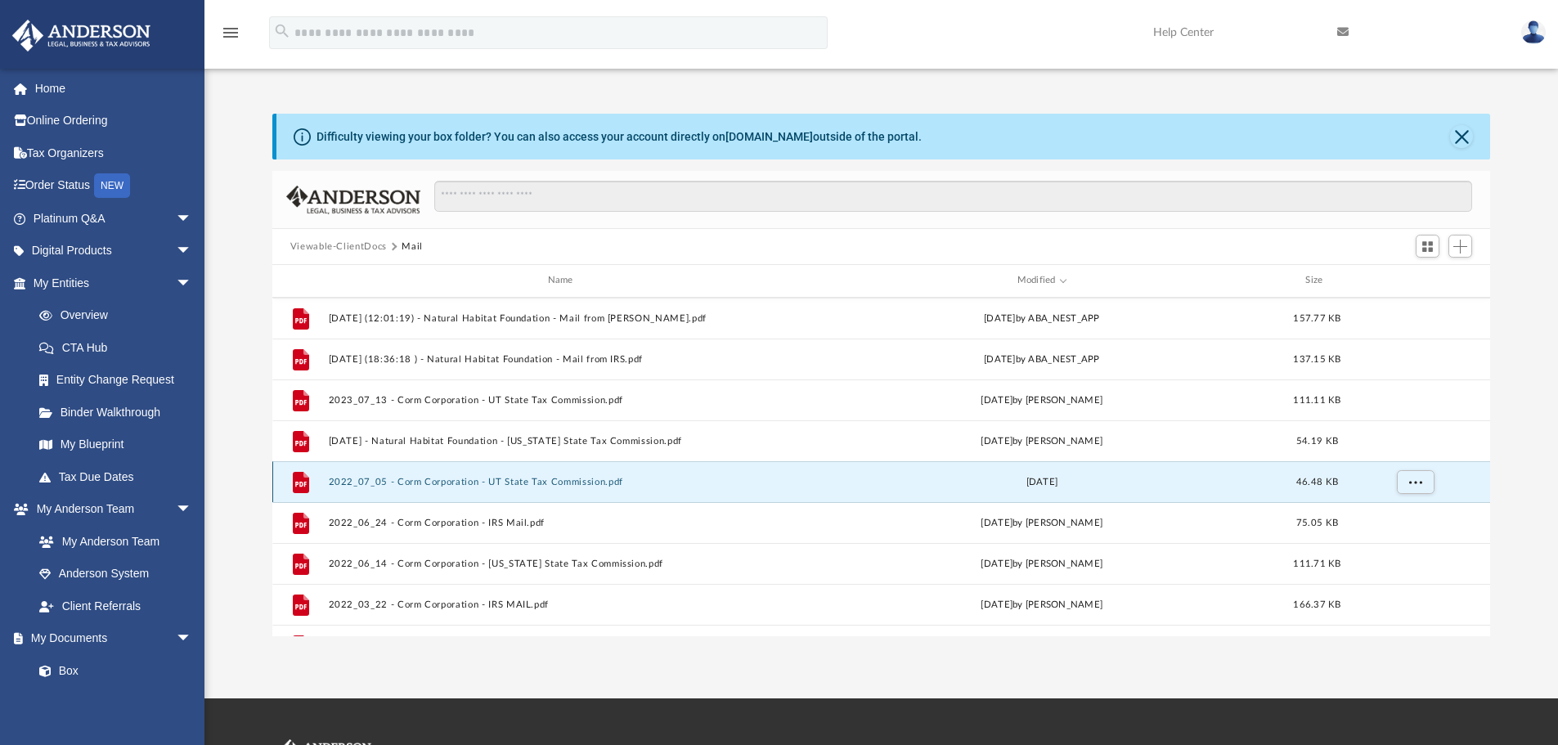
click at [551, 479] on button "2022_07_05 - Corm Corporation - UT State Tax Commission.pdf" at bounding box center [563, 482] width 471 height 11
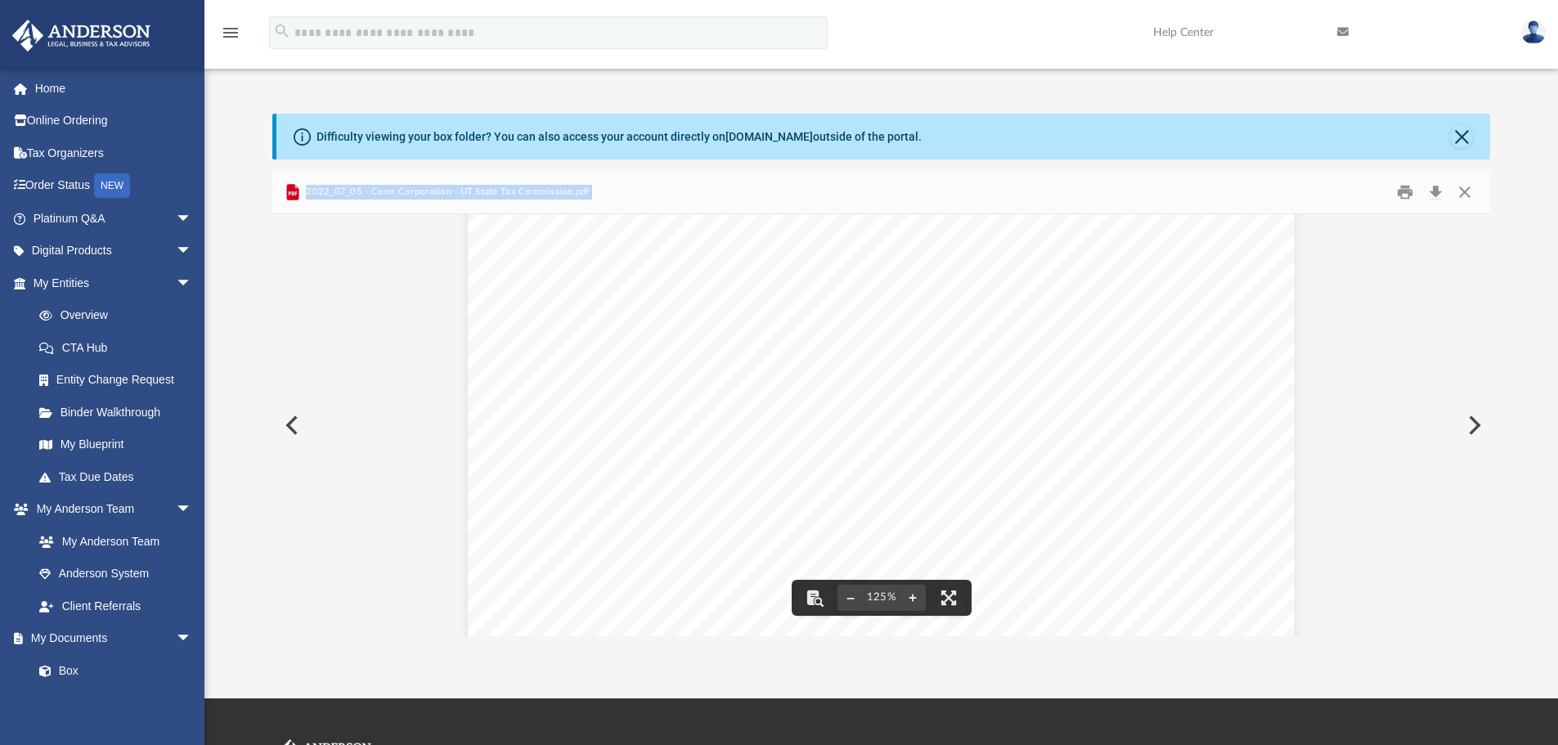
scroll to position [0, 0]
click at [1466, 191] on button "Close" at bounding box center [1464, 192] width 29 height 25
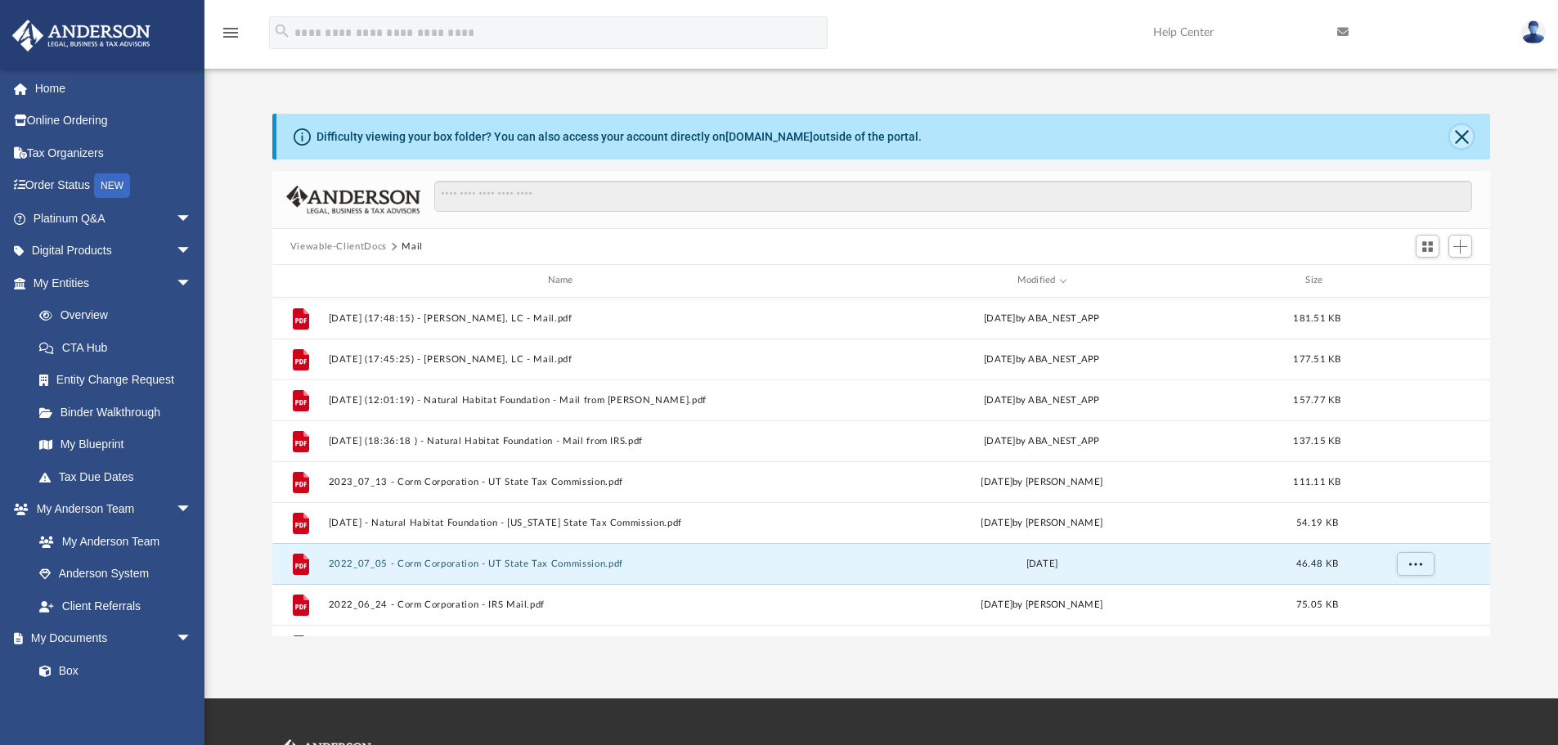
click at [1462, 137] on button "Close" at bounding box center [1461, 136] width 23 height 23
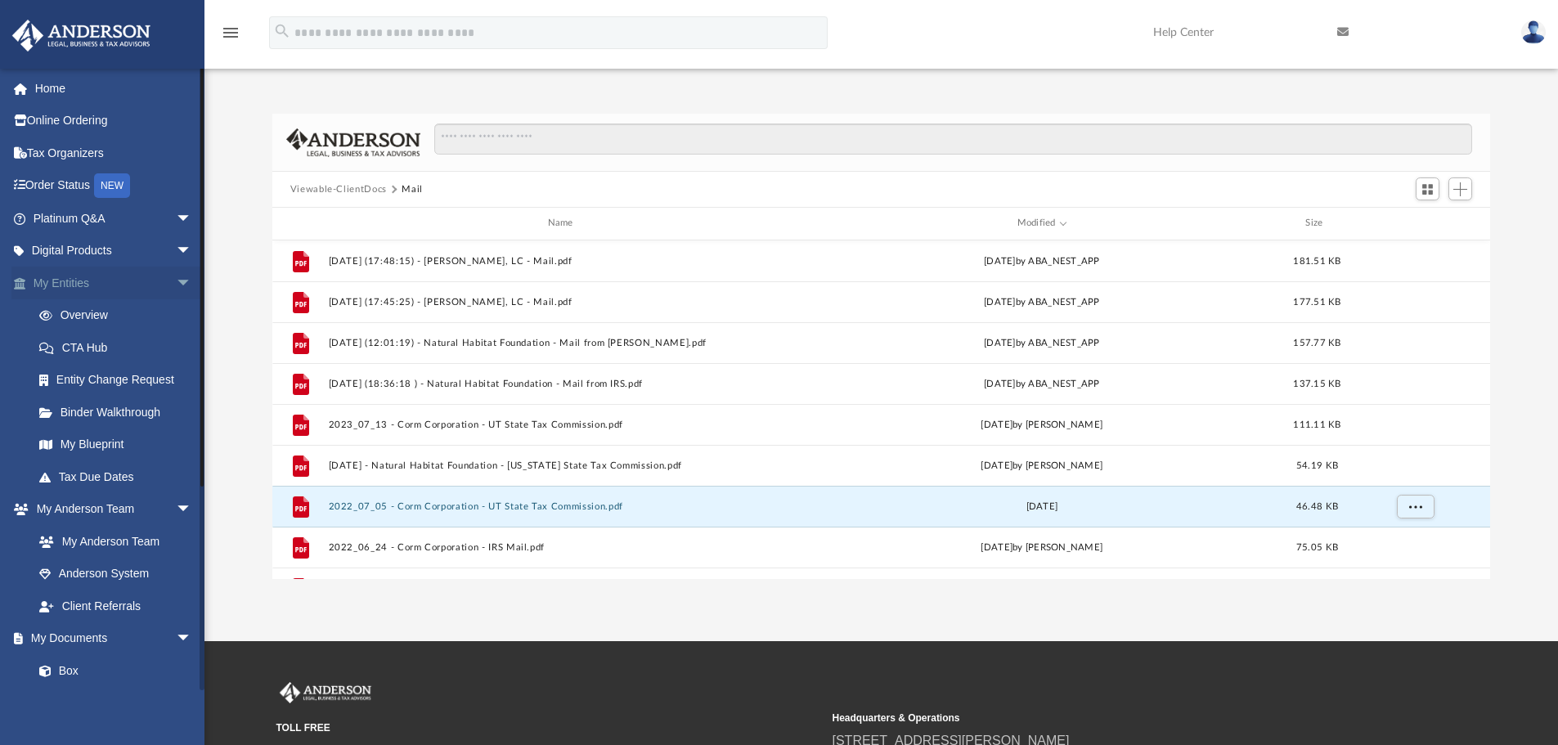
click at [68, 286] on link "My Entities arrow_drop_down" at bounding box center [113, 283] width 205 height 33
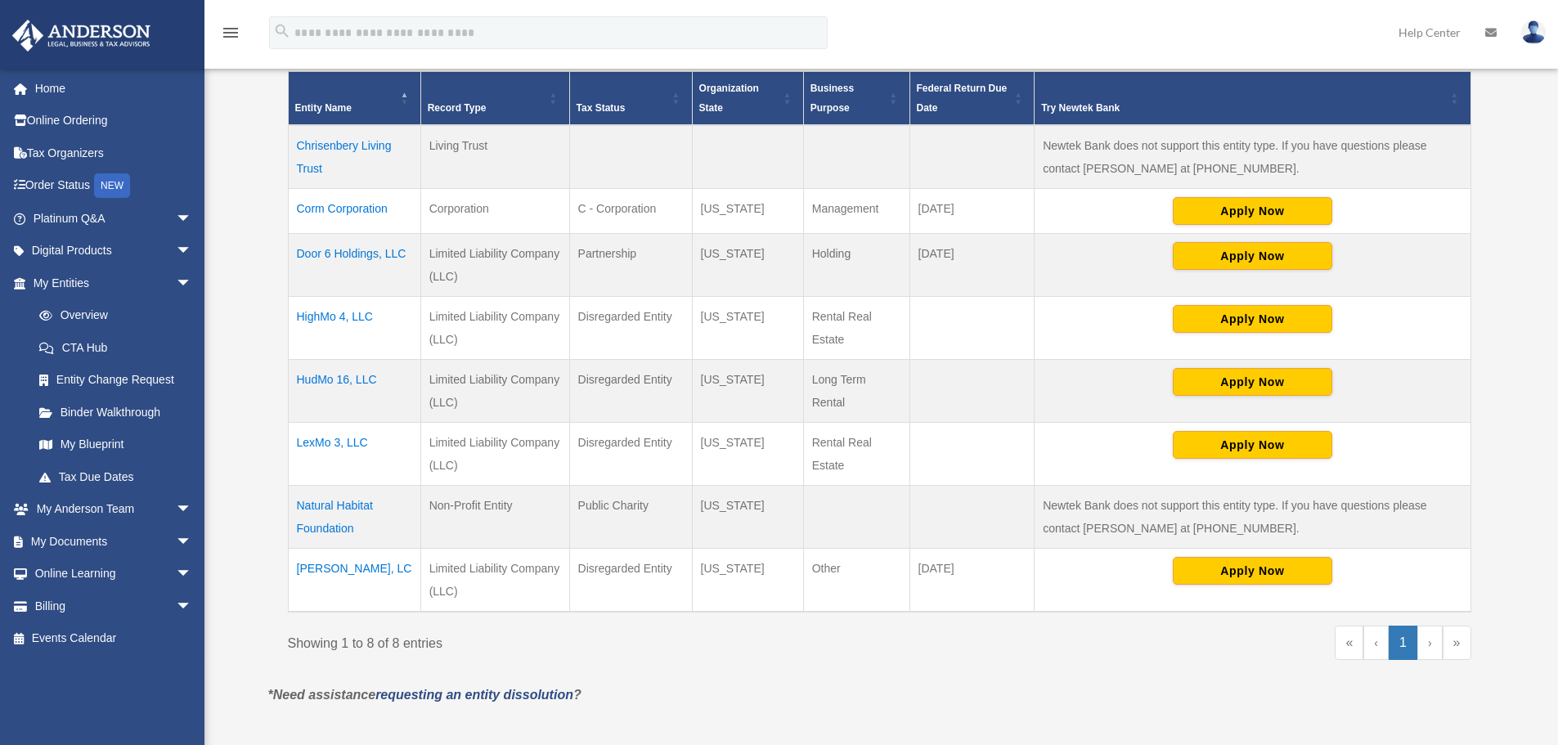
scroll to position [409, 0]
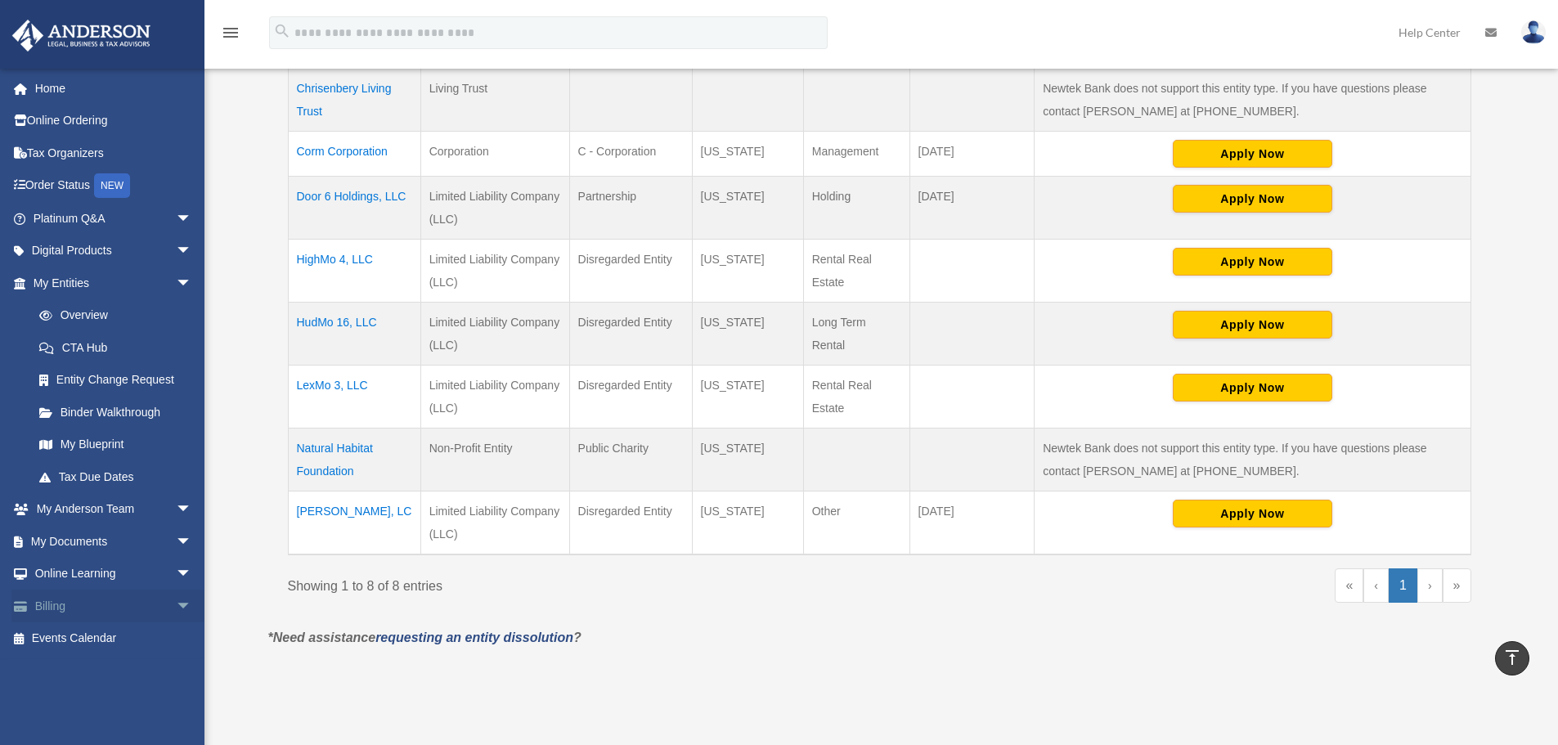
click at [50, 602] on link "Billing arrow_drop_down" at bounding box center [113, 606] width 205 height 33
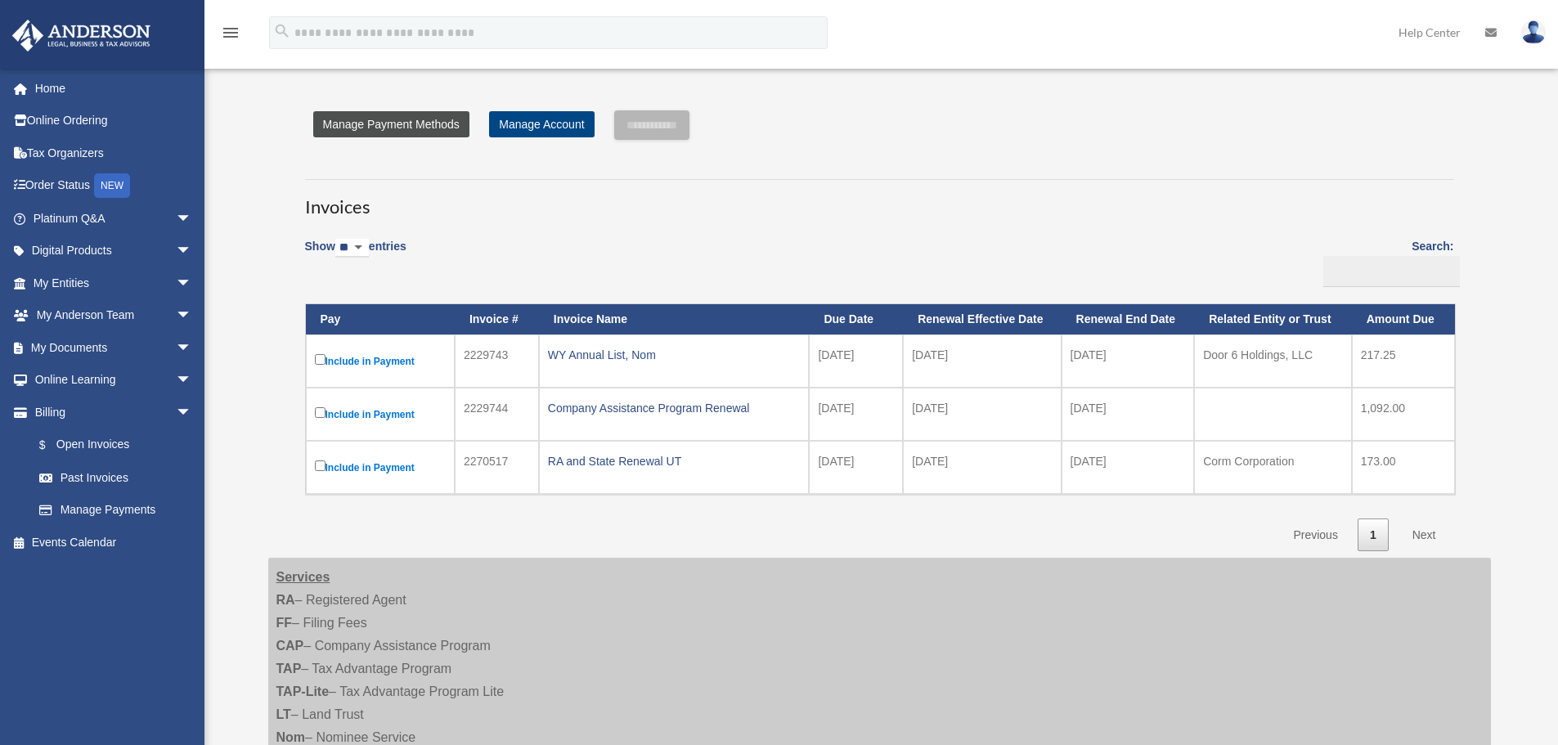
click at [409, 128] on link "Manage Payment Methods" at bounding box center [391, 124] width 156 height 26
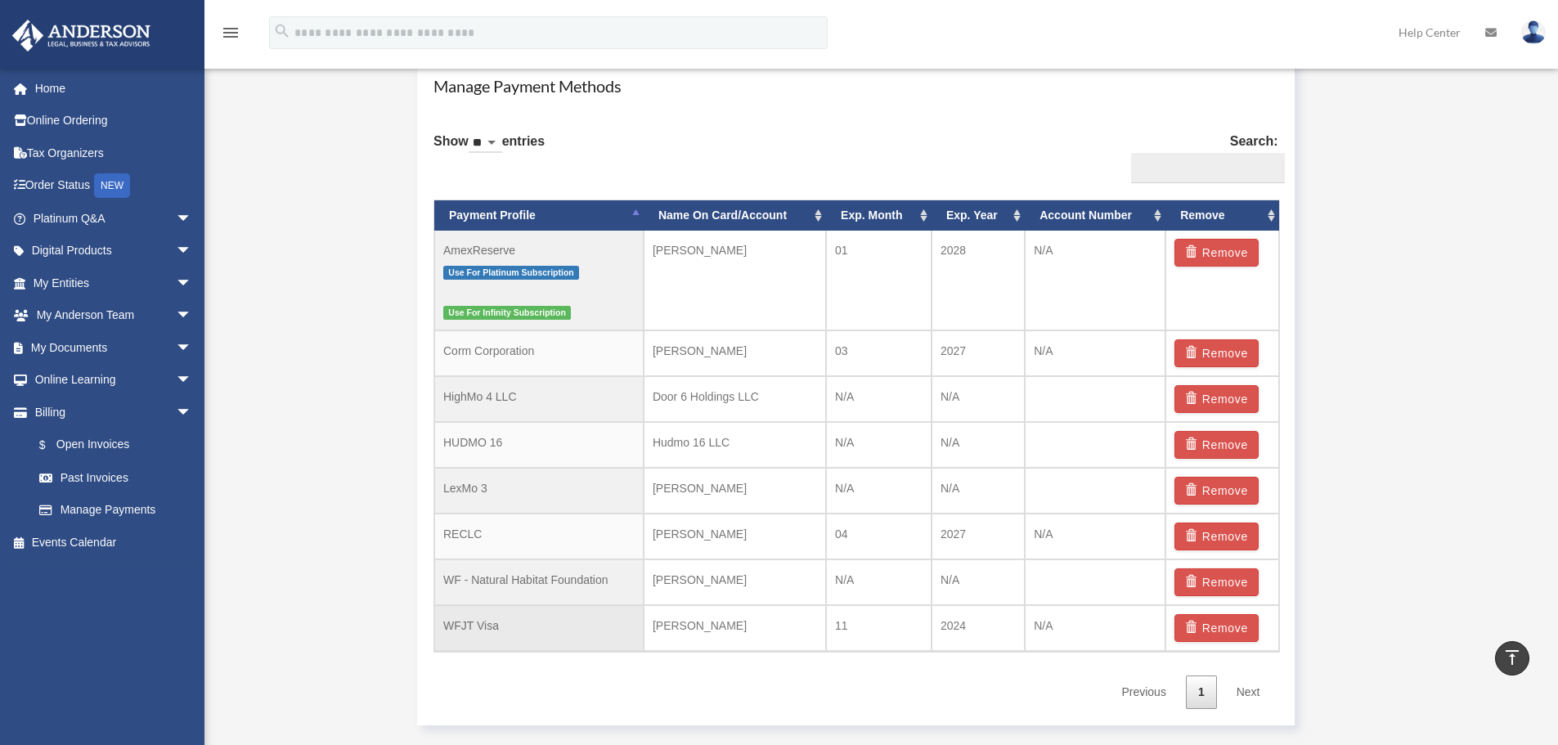
scroll to position [981, 0]
click at [1221, 630] on button "Remove" at bounding box center [1216, 629] width 84 height 28
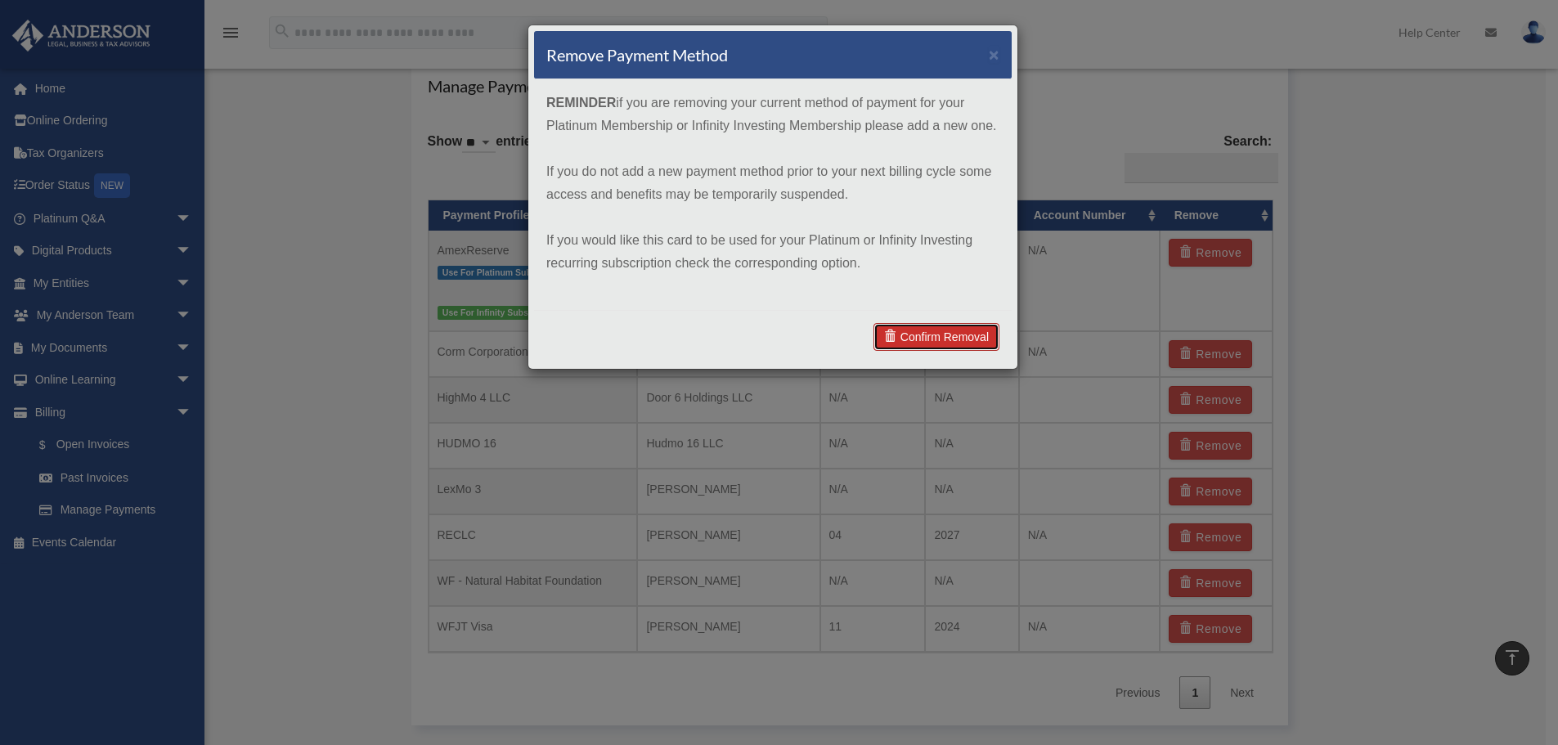
click at [939, 339] on link "Confirm Removal" at bounding box center [936, 337] width 126 height 28
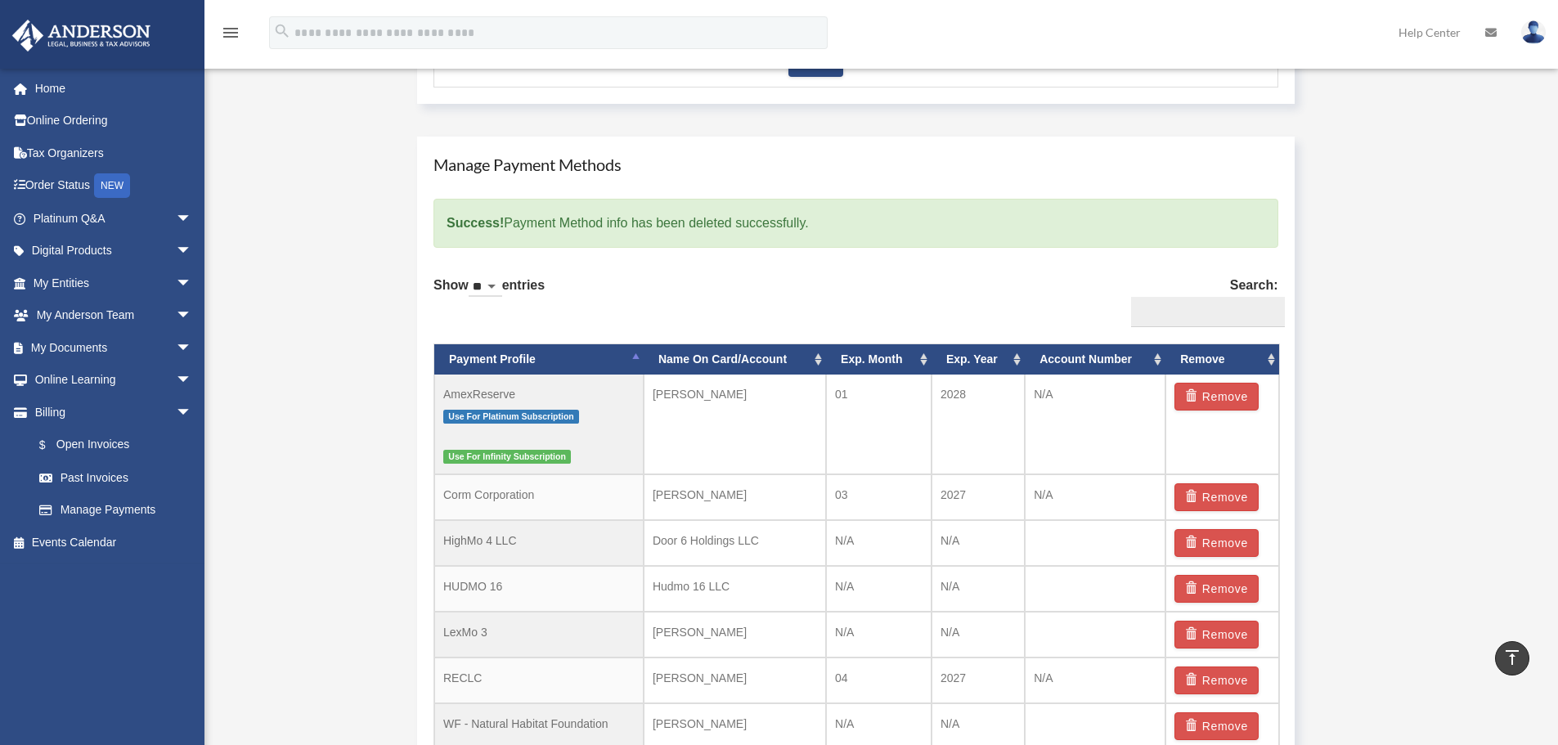
scroll to position [900, 0]
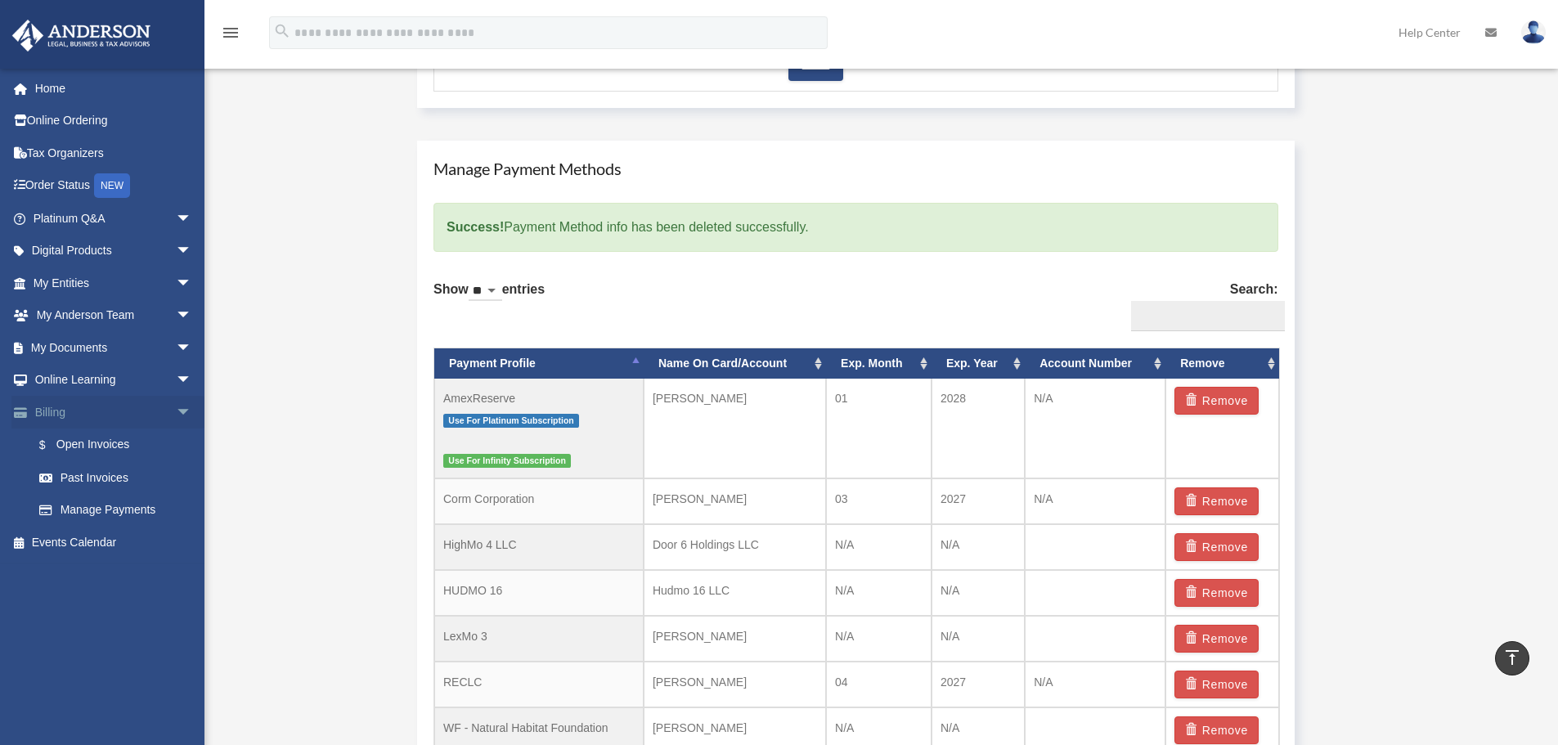
click at [176, 412] on span "arrow_drop_down" at bounding box center [192, 413] width 33 height 34
click at [176, 279] on span "arrow_drop_down" at bounding box center [192, 284] width 33 height 34
click at [78, 307] on link "Overview" at bounding box center [120, 315] width 194 height 33
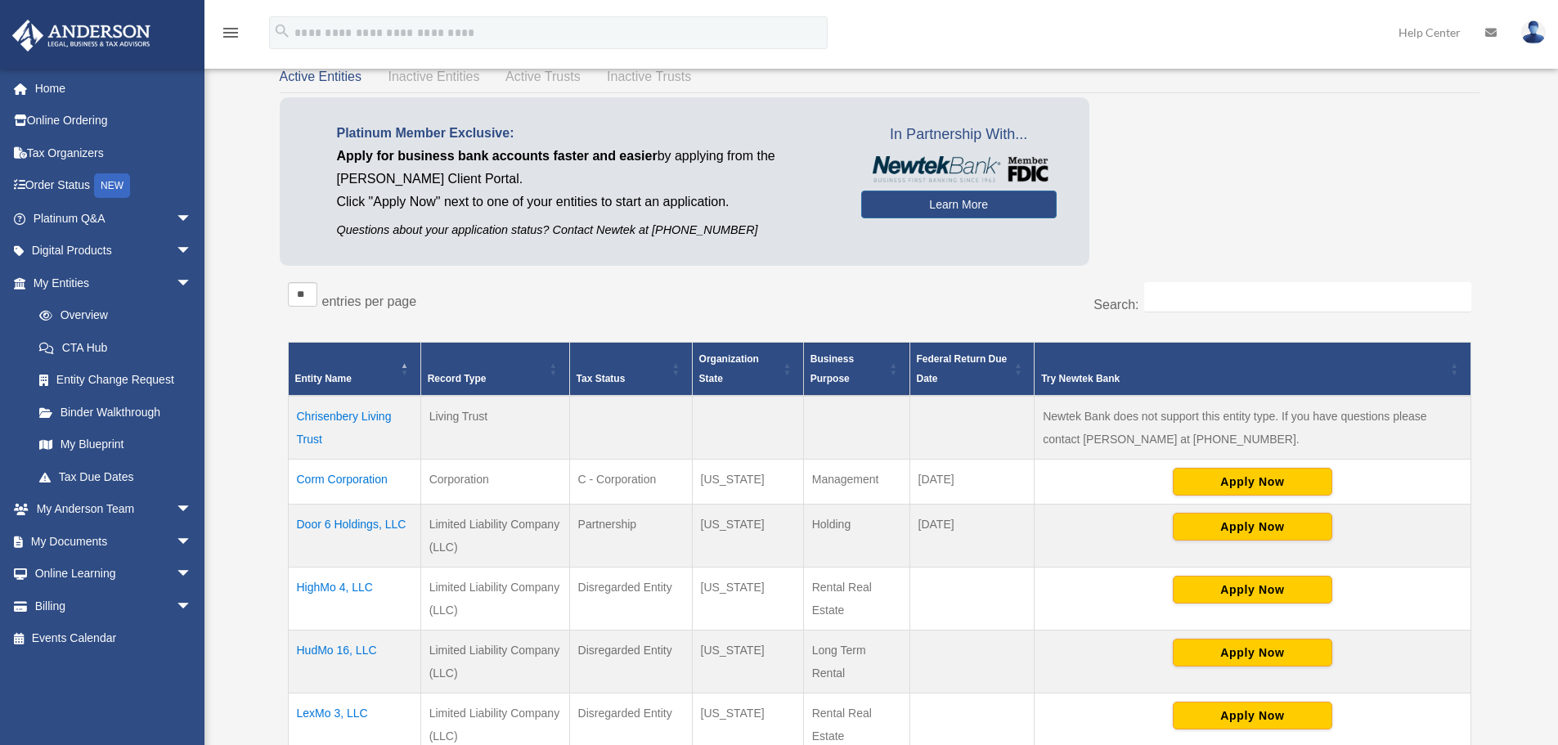
scroll to position [327, 0]
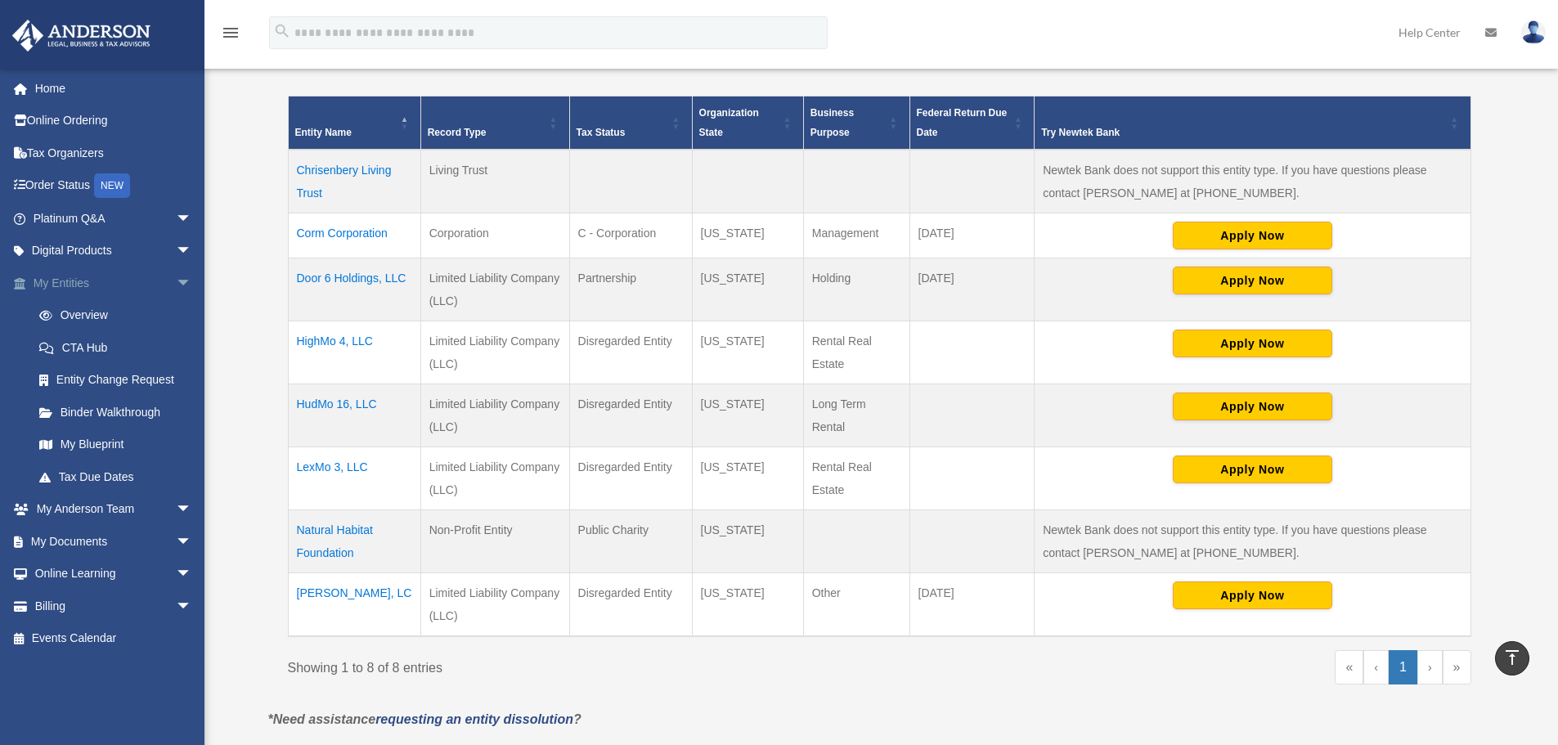
click at [176, 278] on span "arrow_drop_down" at bounding box center [192, 284] width 33 height 34
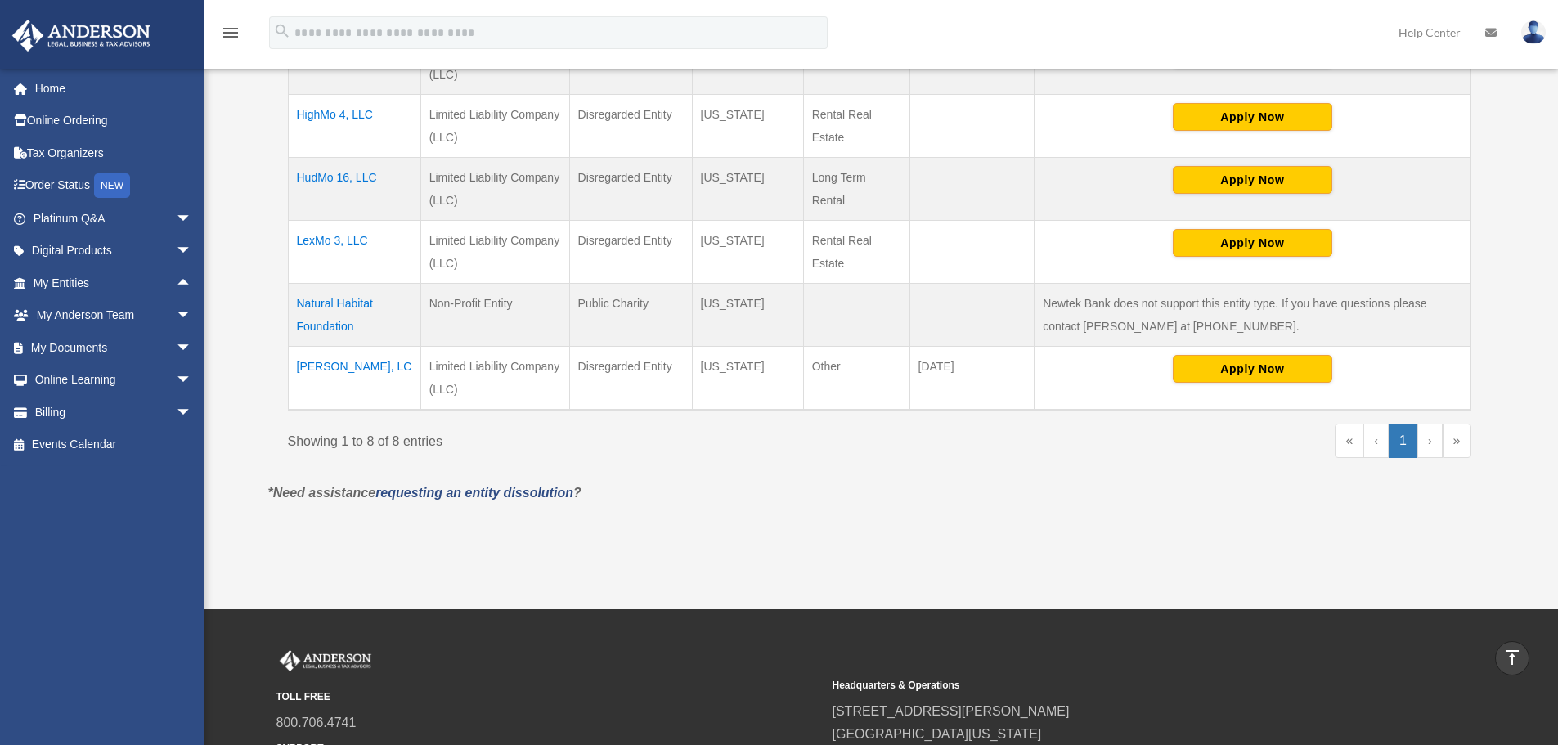
scroll to position [316, 0]
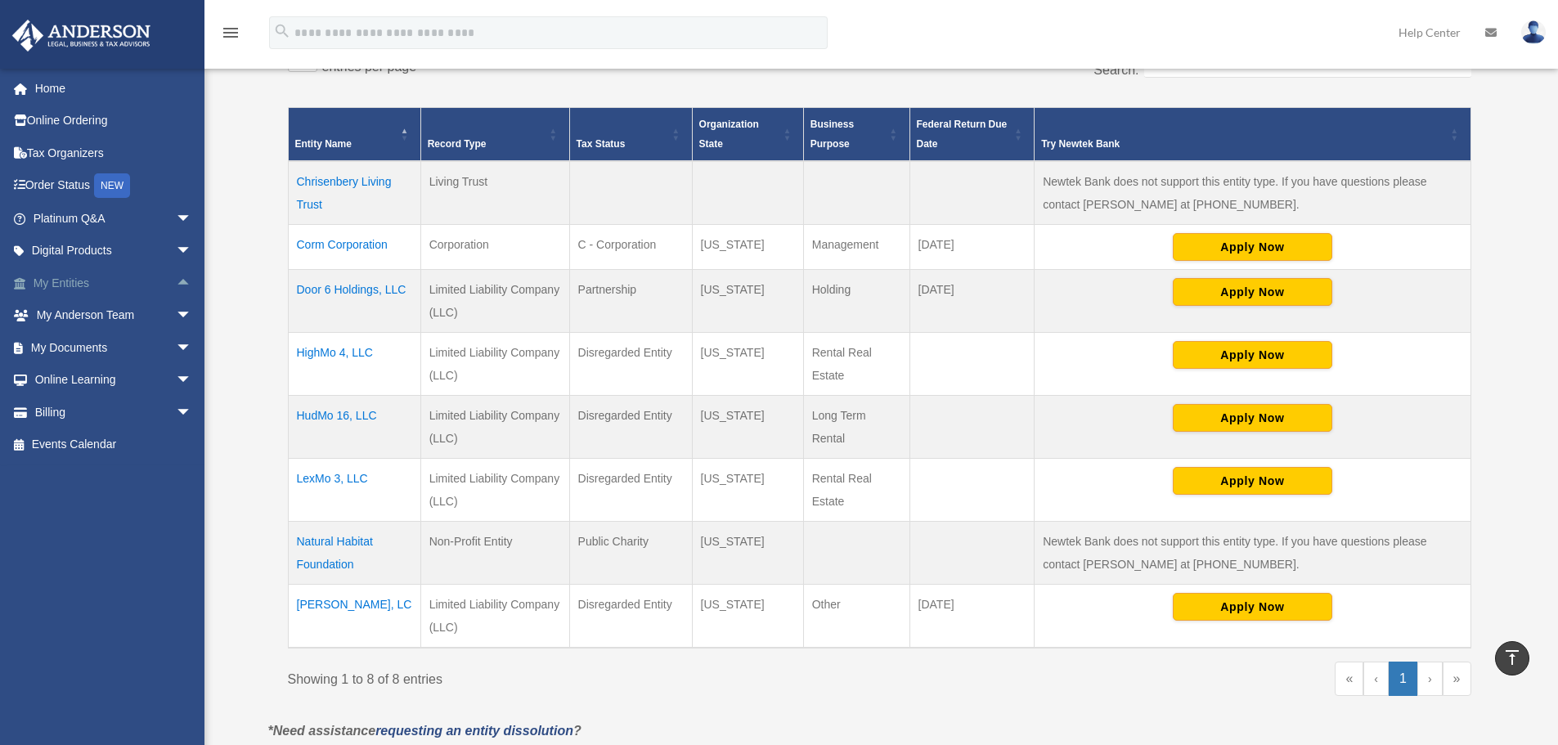
click at [65, 280] on link "My Entities arrow_drop_up" at bounding box center [113, 283] width 205 height 33
click at [176, 281] on span "arrow_drop_up" at bounding box center [192, 284] width 33 height 34
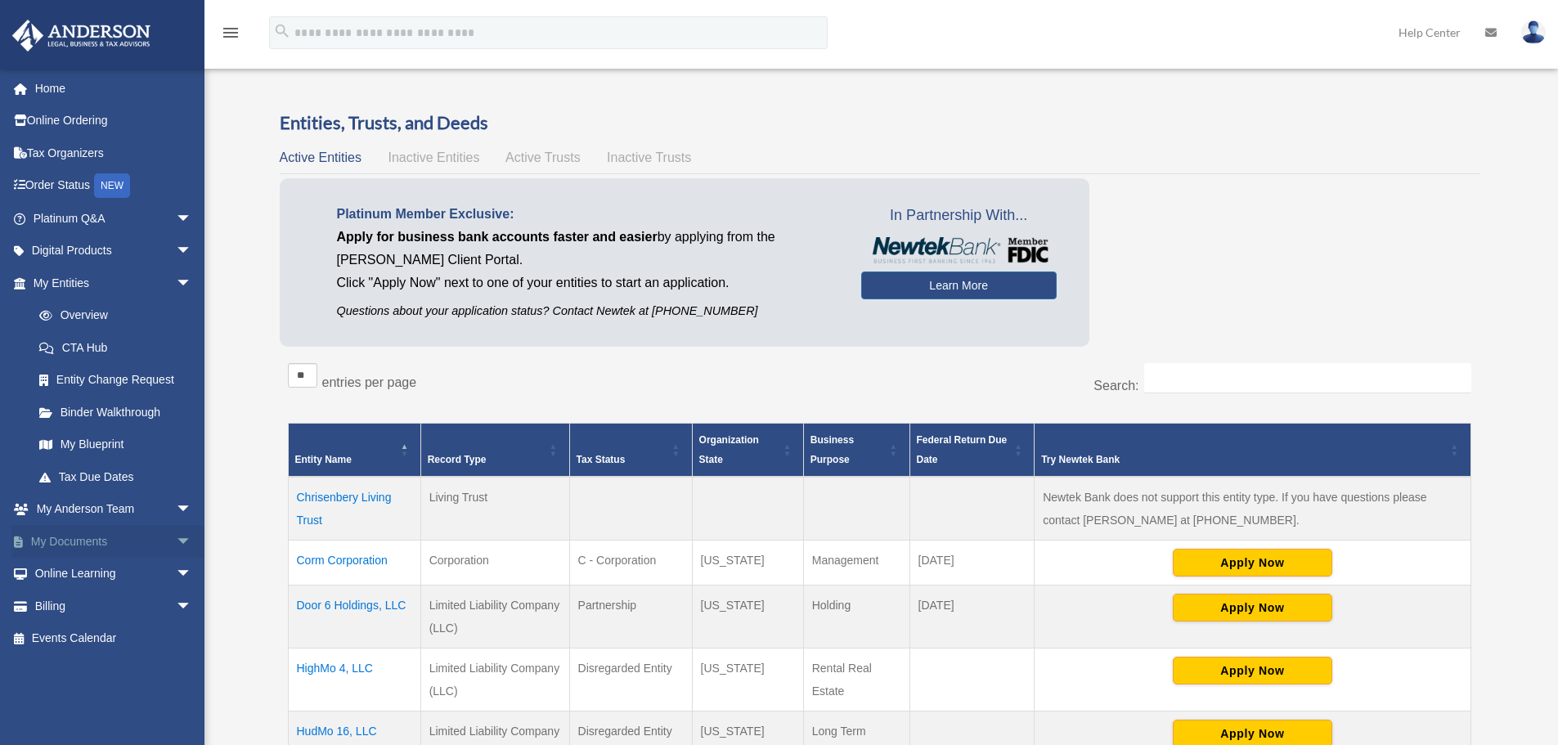
click at [176, 539] on span "arrow_drop_down" at bounding box center [192, 542] width 33 height 34
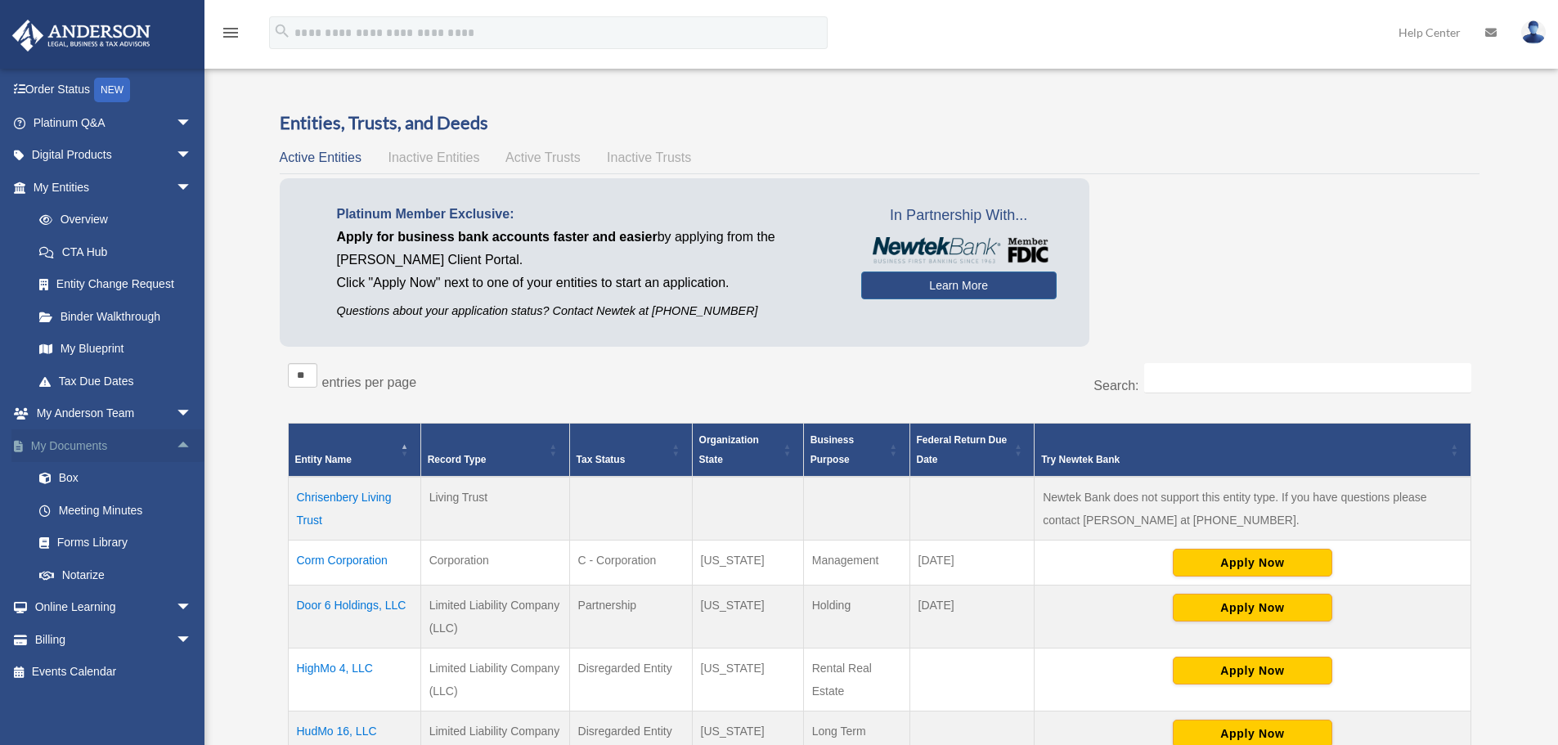
scroll to position [97, 0]
click at [105, 510] on link "Meeting Minutes" at bounding box center [120, 508] width 194 height 33
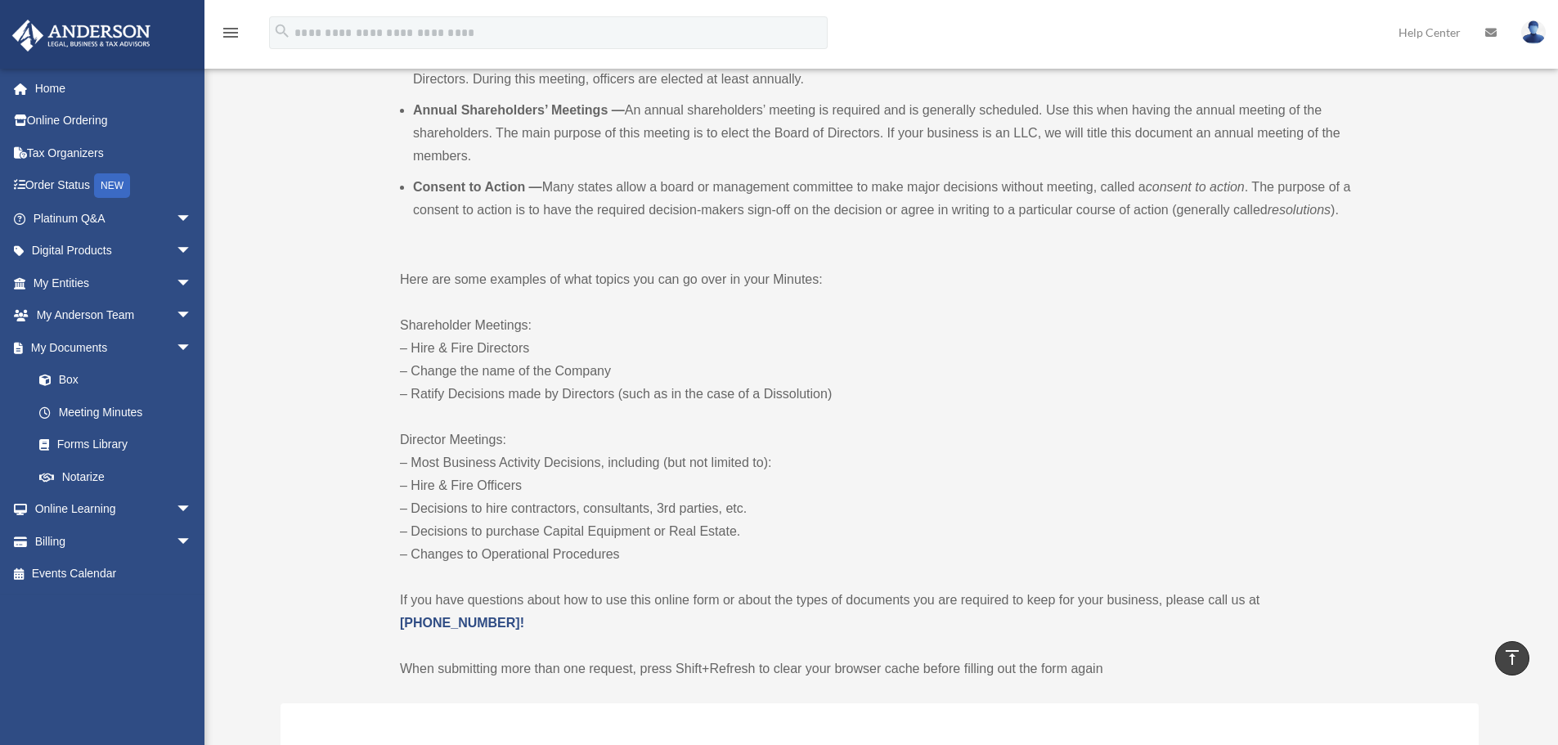
scroll to position [409, 0]
